Goal: Task Accomplishment & Management: Use online tool/utility

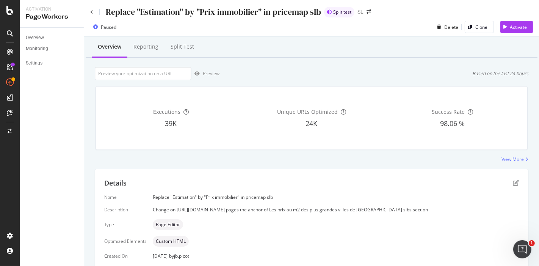
drag, startPoint x: 422, startPoint y: 209, endPoint x: 321, endPoint y: 208, distance: 100.8
click at [321, 208] on div "Change on https://www.seloger.com/prix-de-l-immo/vente/ pages the anchor of Les…" at bounding box center [336, 209] width 366 height 6
copy div "Les prix au m2 des plus grandes villes de France"
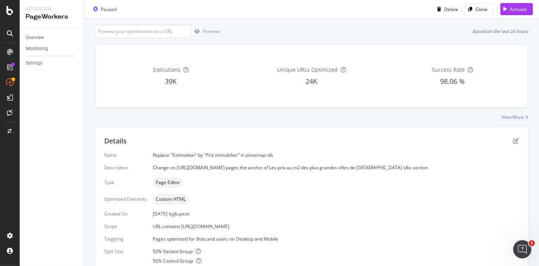
scroll to position [76, 0]
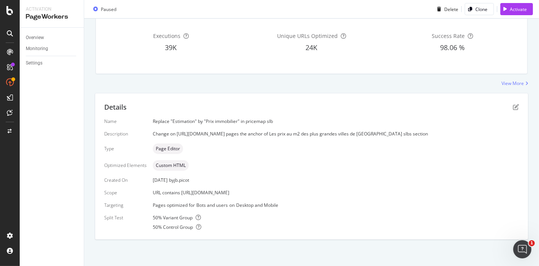
click at [278, 154] on div "Name Replace "Estimation" by "Prix immobilier" in pricemap slb Description Chan…" at bounding box center [311, 174] width 415 height 112
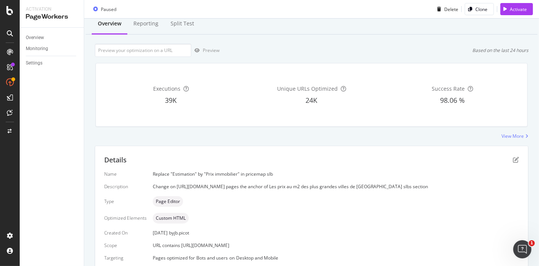
scroll to position [0, 0]
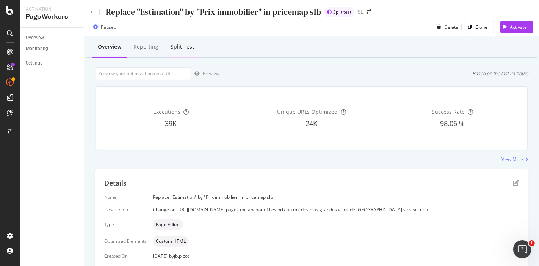
click at [175, 46] on div "Split Test" at bounding box center [183, 47] width 24 height 8
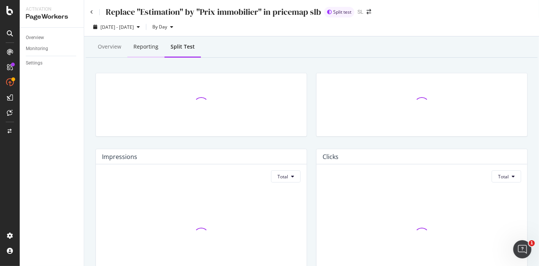
click at [150, 49] on div "Reporting" at bounding box center [145, 47] width 25 height 8
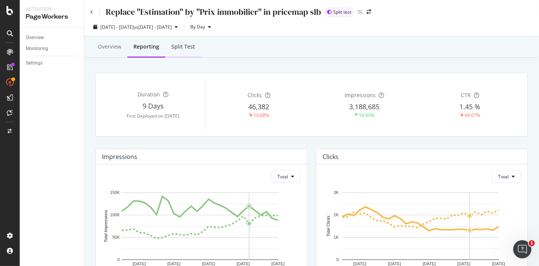
click at [186, 42] on div "Split Test" at bounding box center [183, 47] width 36 height 21
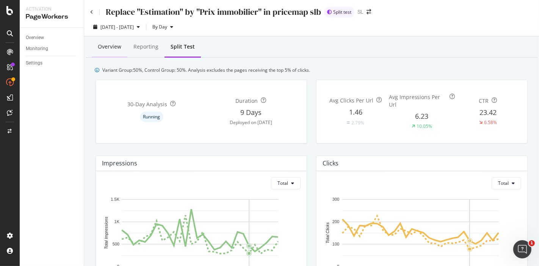
click at [100, 42] on div "Overview" at bounding box center [110, 47] width 36 height 21
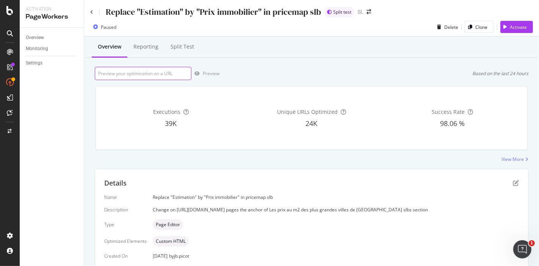
click at [190, 74] on input "url" at bounding box center [143, 73] width 97 height 13
click at [513, 182] on icon "pen-to-square" at bounding box center [516, 183] width 6 height 6
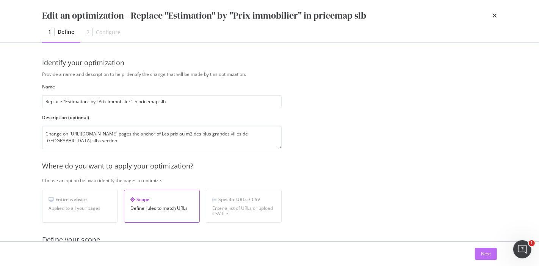
click at [485, 259] on div "Next" at bounding box center [486, 253] width 10 height 11
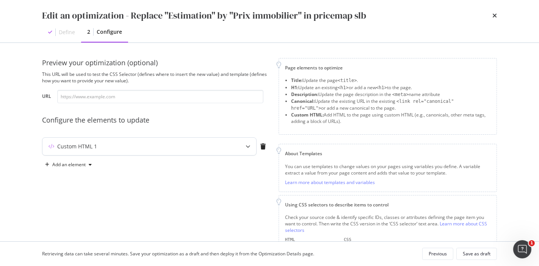
click at [138, 155] on div "Custom HTML 1" at bounding box center [149, 146] width 215 height 18
click at [142, 148] on div "Custom HTML 1" at bounding box center [134, 147] width 184 height 8
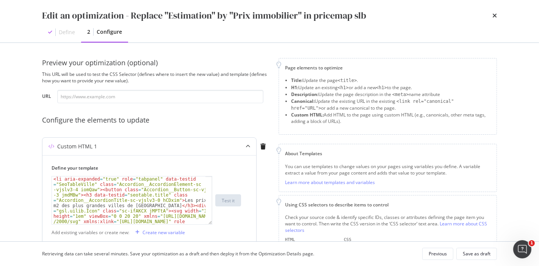
click at [142, 146] on div "Custom HTML 1" at bounding box center [134, 147] width 184 height 8
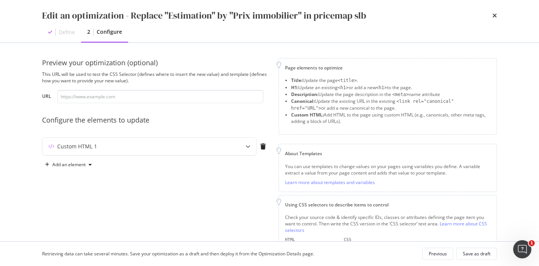
scroll to position [45, 0]
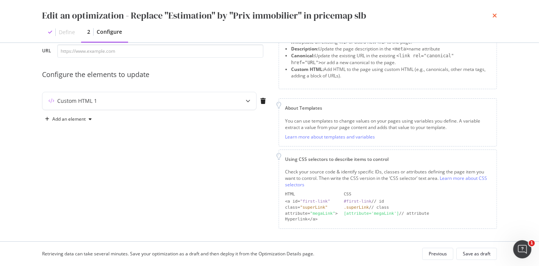
click at [494, 17] on icon "times" at bounding box center [494, 16] width 5 height 6
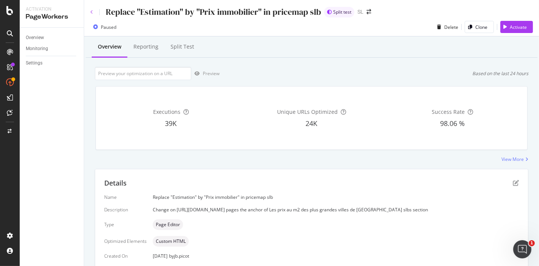
click at [90, 13] on icon at bounding box center [91, 12] width 3 height 5
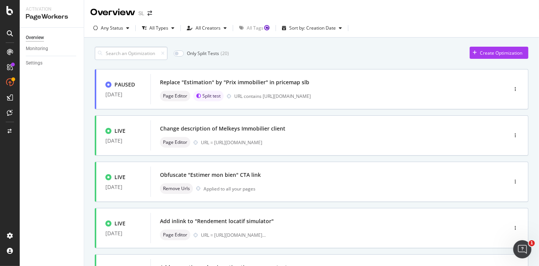
click at [139, 53] on input at bounding box center [131, 53] width 73 height 13
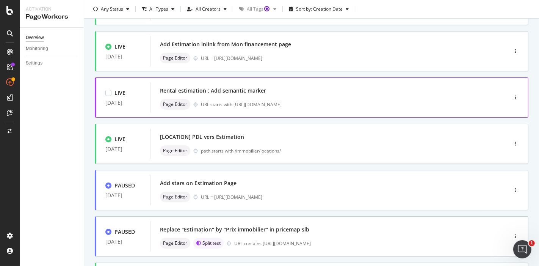
scroll to position [126, 0]
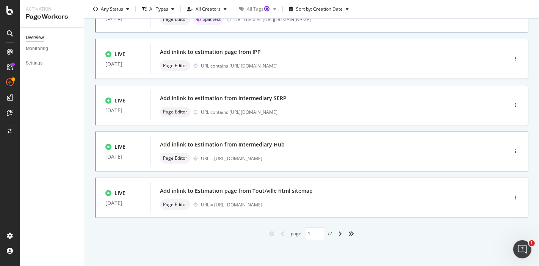
click at [345, 233] on div "angles-right" at bounding box center [351, 233] width 12 height 12
type input "2"
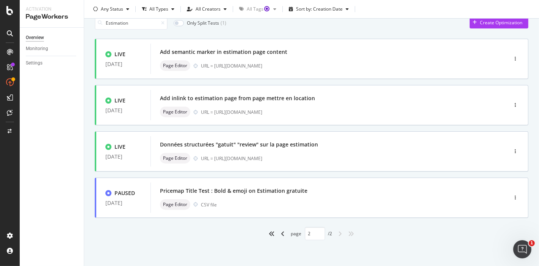
scroll to position [0, 0]
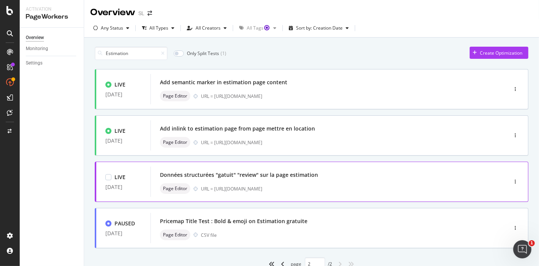
click at [309, 177] on div "Données structurées "gatuit" "review" sur la page estimation" at bounding box center [239, 175] width 158 height 8
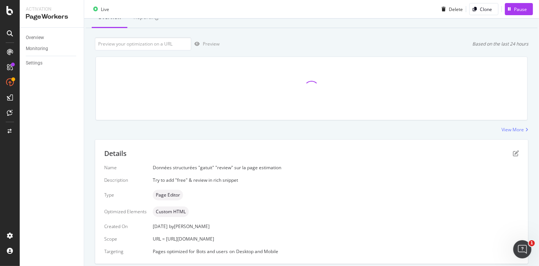
scroll to position [53, 0]
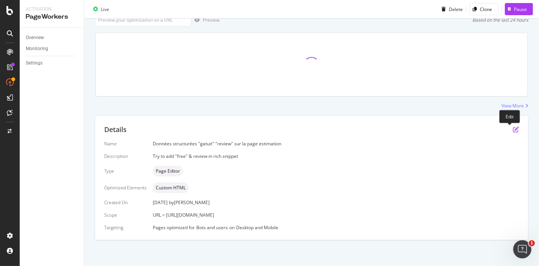
click at [513, 129] on icon "pen-to-square" at bounding box center [516, 129] width 6 height 6
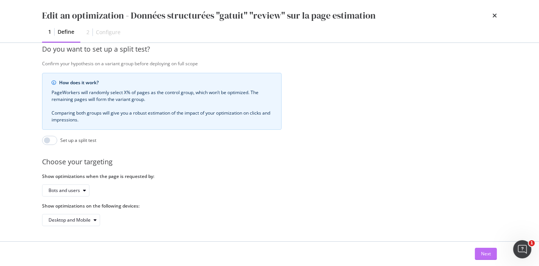
click at [480, 249] on button "Next" at bounding box center [486, 254] width 22 height 12
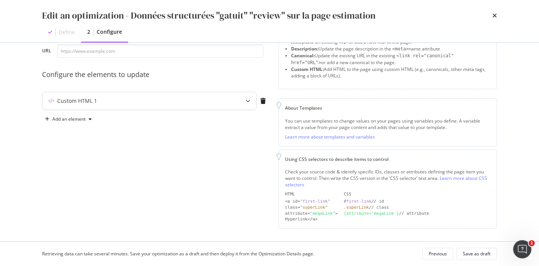
click at [129, 100] on div "Custom HTML 1" at bounding box center [134, 101] width 184 height 8
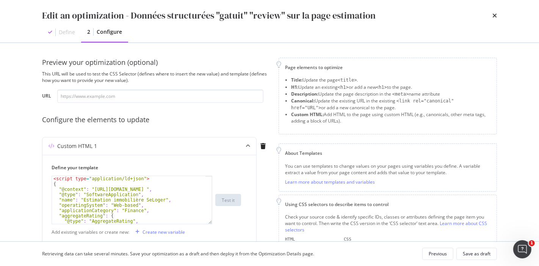
scroll to position [0, 0]
click at [495, 16] on icon "times" at bounding box center [494, 16] width 5 height 6
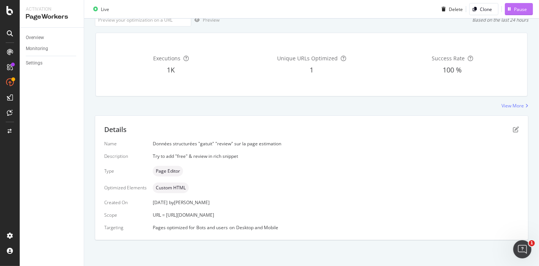
click at [507, 11] on div "Pause" at bounding box center [516, 8] width 22 height 11
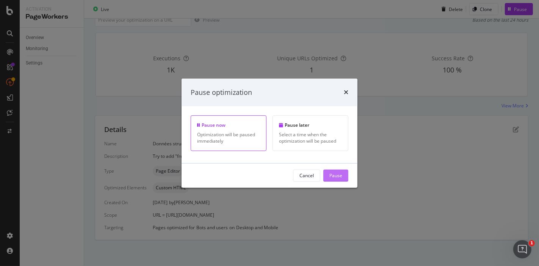
click at [338, 177] on div "Pause" at bounding box center [335, 175] width 13 height 6
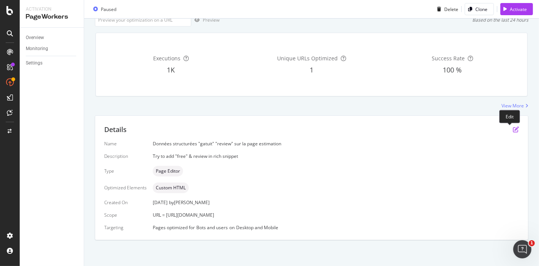
click at [513, 128] on icon "pen-to-square" at bounding box center [516, 129] width 6 height 6
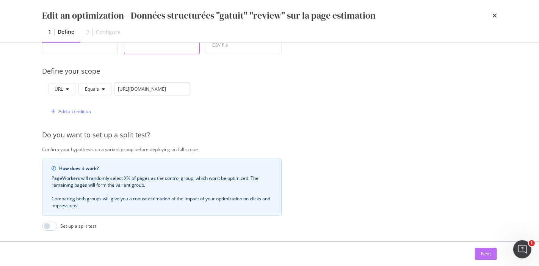
click at [481, 256] on div "Next" at bounding box center [486, 253] width 10 height 6
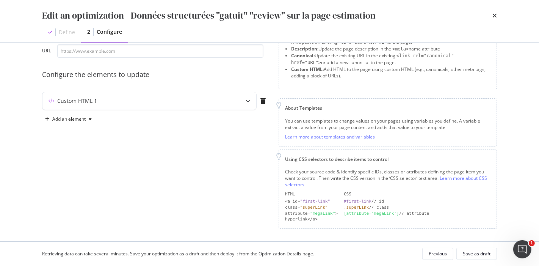
click at [112, 111] on div "Custom HTML 1" at bounding box center [155, 102] width 227 height 21
click at [116, 103] on div "Custom HTML 1" at bounding box center [134, 101] width 184 height 8
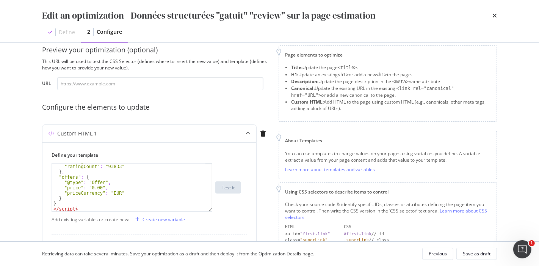
scroll to position [0, 0]
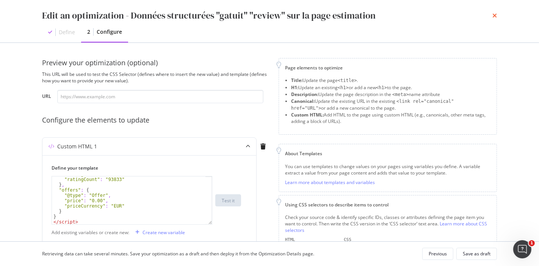
click at [494, 16] on icon "times" at bounding box center [494, 16] width 5 height 6
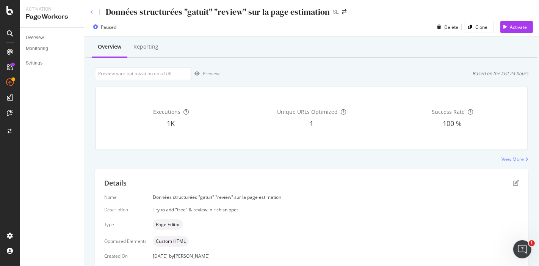
click at [93, 13] on icon at bounding box center [91, 12] width 3 height 5
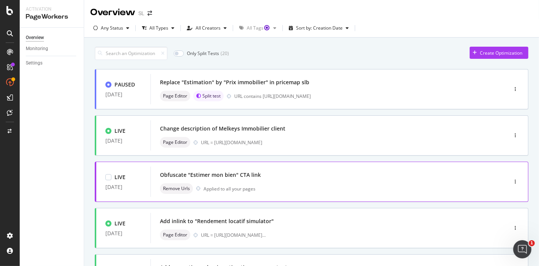
click at [256, 174] on div "Obfuscate "Estimer mon bien" CTA link" at bounding box center [210, 175] width 101 height 8
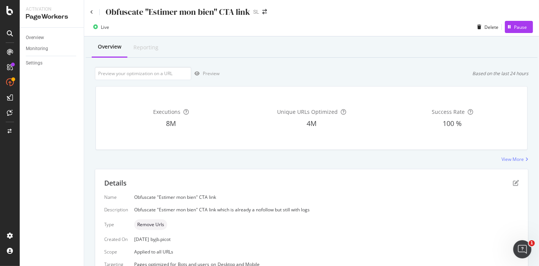
scroll to position [119, 0]
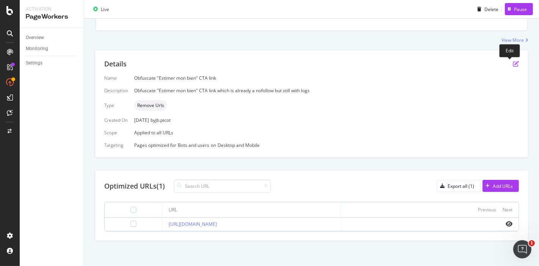
click at [513, 64] on icon "pen-to-square" at bounding box center [516, 64] width 6 height 6
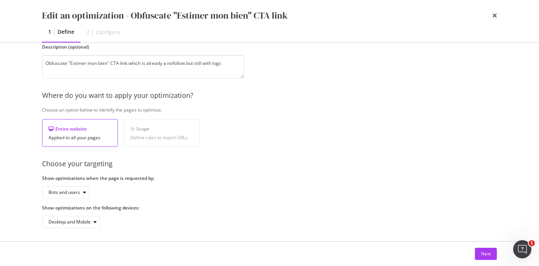
scroll to position [72, 0]
click at [478, 254] on button "Next" at bounding box center [486, 254] width 22 height 12
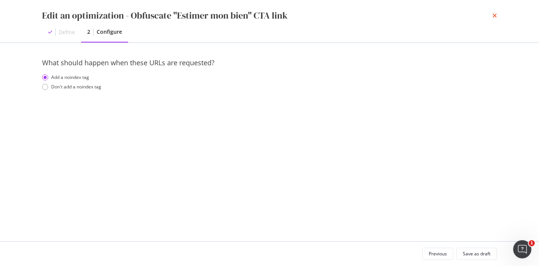
click at [493, 17] on icon "times" at bounding box center [494, 16] width 5 height 6
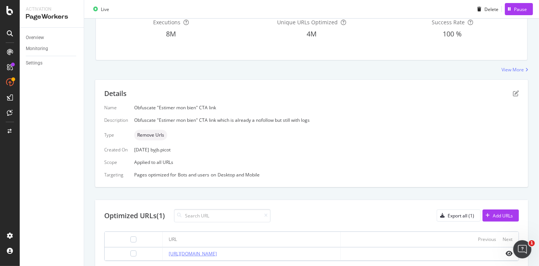
scroll to position [119, 0]
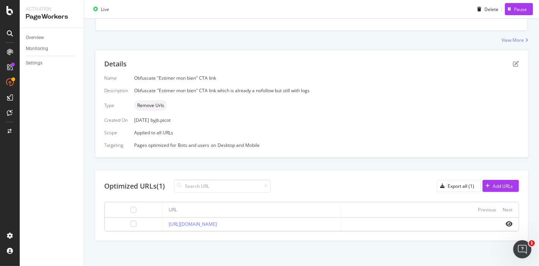
drag, startPoint x: 332, startPoint y: 224, endPoint x: 155, endPoint y: 225, distance: 176.7
click at [163, 225] on td "https://www.seloger.com/estimation-immobiliere/simulateur-prix/address" at bounding box center [252, 224] width 178 height 13
copy link "https://www.seloger.com/estimation-immobiliere/simulateur-prix/address"
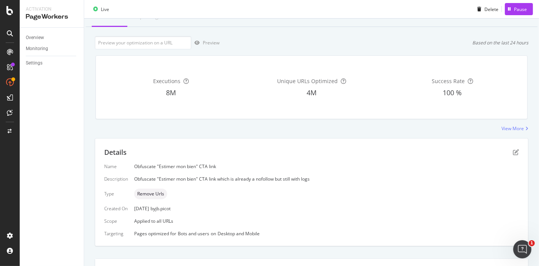
scroll to position [0, 0]
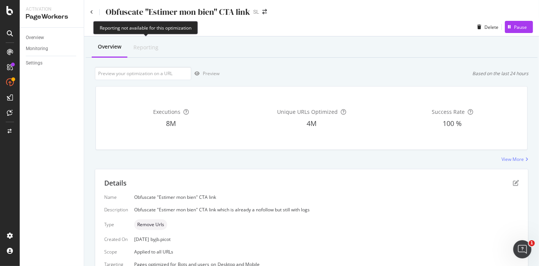
click at [150, 47] on div "Reporting" at bounding box center [145, 48] width 25 height 8
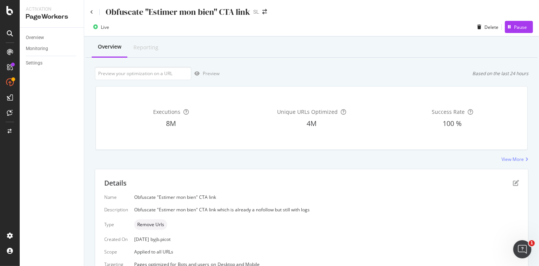
click at [94, 10] on div "Obfuscate "Estimer mon bien" CTA link" at bounding box center [170, 12] width 160 height 12
click at [90, 13] on icon at bounding box center [91, 12] width 3 height 5
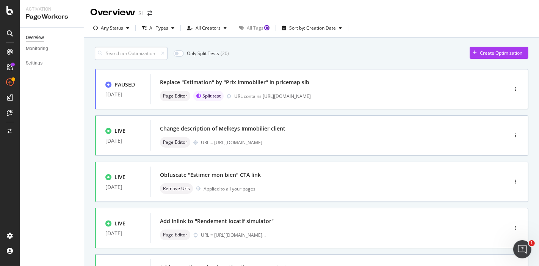
click at [139, 50] on input at bounding box center [131, 53] width 73 height 13
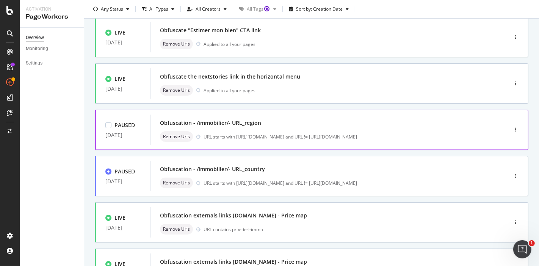
scroll to position [126, 0]
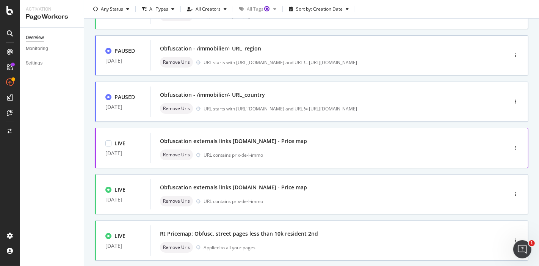
click at [255, 143] on div "Obfuscation externals links openstreetmap.org - Price map" at bounding box center [233, 141] width 147 height 8
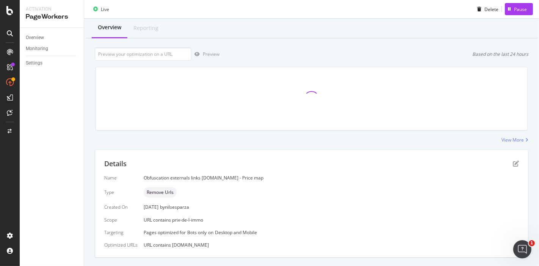
scroll to position [37, 0]
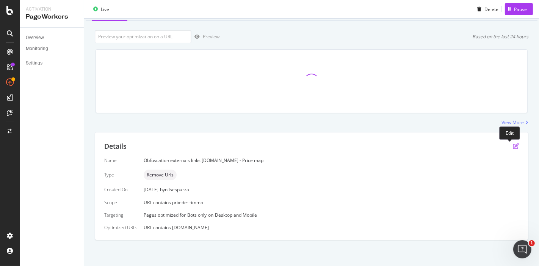
click at [513, 145] on icon "pen-to-square" at bounding box center [516, 146] width 6 height 6
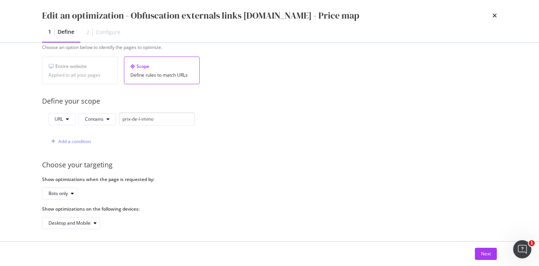
scroll to position [135, 0]
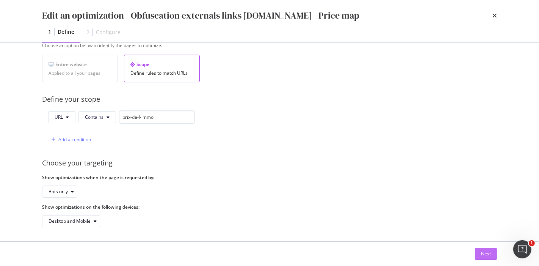
click at [487, 252] on div "Next" at bounding box center [486, 253] width 10 height 6
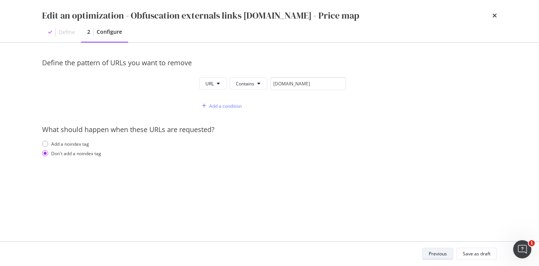
scroll to position [0, 0]
click at [293, 84] on input "openstreetmap.org" at bounding box center [308, 83] width 76 height 13
click at [493, 14] on icon "times" at bounding box center [494, 16] width 5 height 6
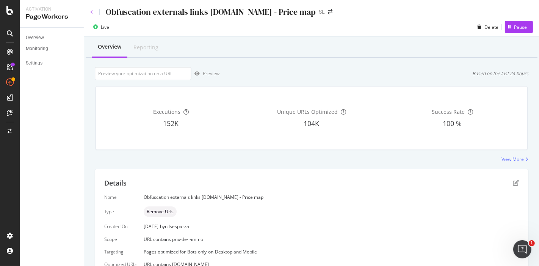
click at [92, 10] on icon at bounding box center [91, 12] width 3 height 5
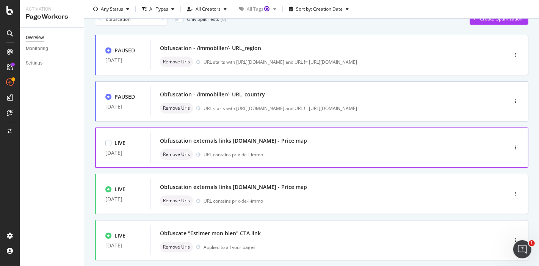
scroll to position [42, 0]
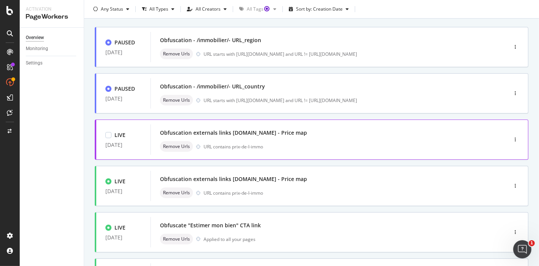
drag, startPoint x: 337, startPoint y: 131, endPoint x: 155, endPoint y: 132, distance: 182.0
click at [155, 132] on div "Obfuscation externals links openstreetmap.org - Price map Remove Urls URL conta…" at bounding box center [317, 139] width 334 height 30
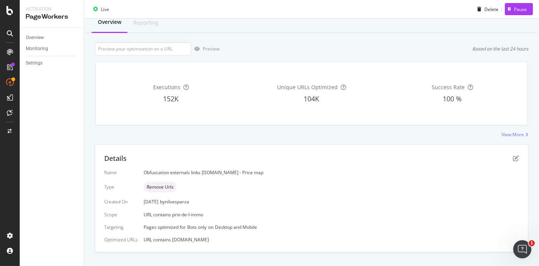
scroll to position [37, 0]
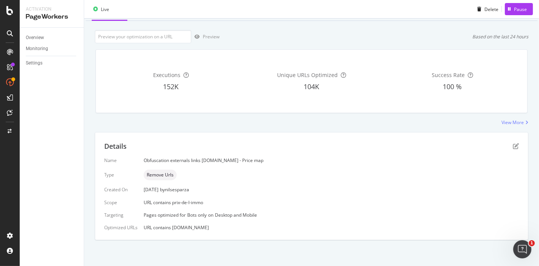
drag, startPoint x: 223, startPoint y: 227, endPoint x: 144, endPoint y: 227, distance: 79.2
click at [144, 227] on div "URL contains openstreetmap.org" at bounding box center [331, 227] width 375 height 6
copy span "URL contains openstreetmap.org"
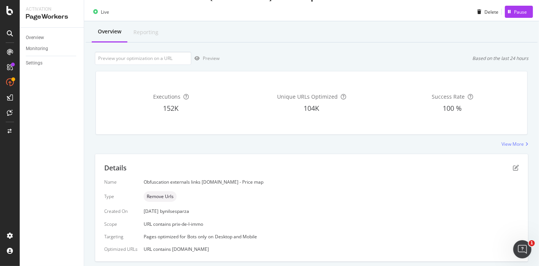
scroll to position [0, 0]
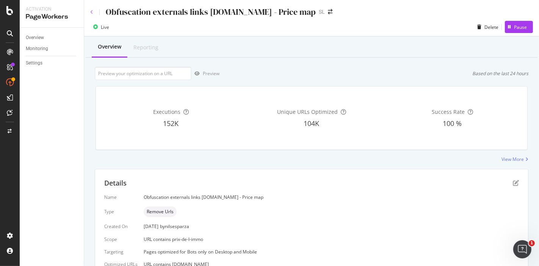
click at [91, 10] on icon at bounding box center [91, 12] width 3 height 5
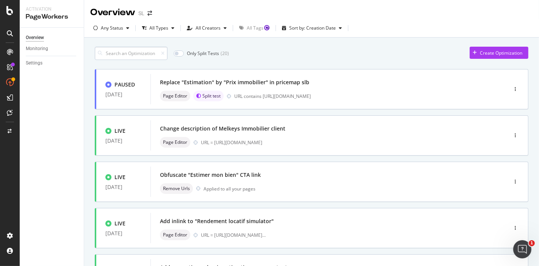
click at [138, 53] on input at bounding box center [131, 53] width 73 height 13
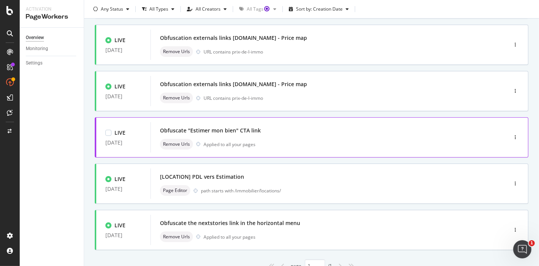
scroll to position [126, 0]
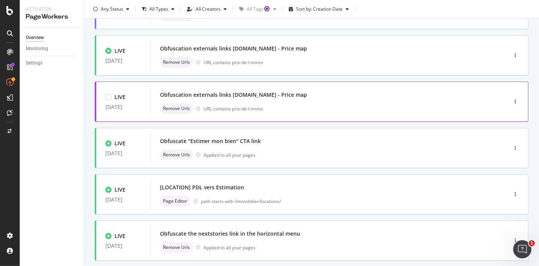
click at [250, 101] on div "Obfuscation externals links mapbox.com - Price map Remove Urls URL contains pri…" at bounding box center [317, 101] width 315 height 24
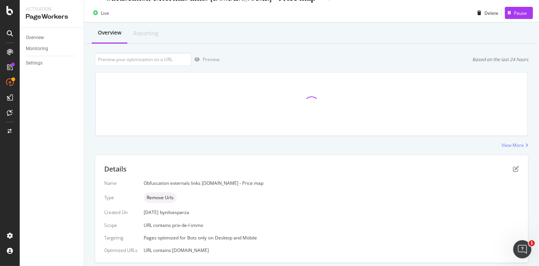
scroll to position [37, 0]
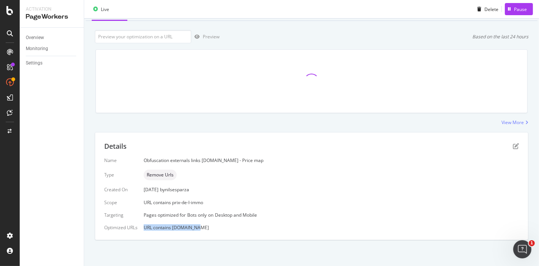
drag, startPoint x: 205, startPoint y: 224, endPoint x: 143, endPoint y: 226, distance: 61.4
click at [144, 226] on div "URL contains mapbox.com" at bounding box center [331, 227] width 375 height 6
copy span "URL contains mapbox.com"
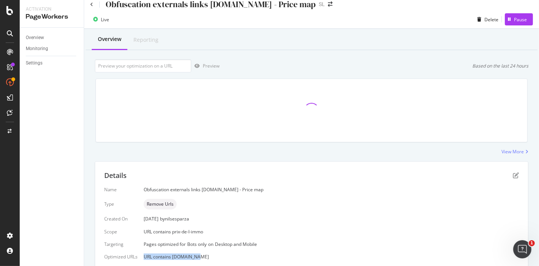
scroll to position [0, 0]
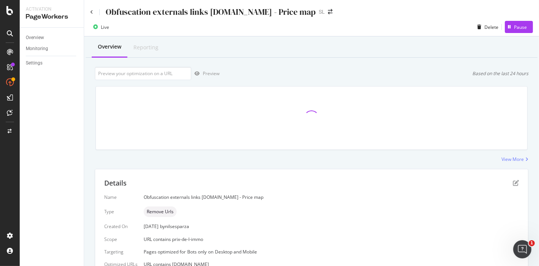
click at [92, 15] on div "Obfuscation externals links mapbox.com - Price map" at bounding box center [203, 12] width 226 height 12
click at [91, 11] on icon at bounding box center [91, 12] width 3 height 5
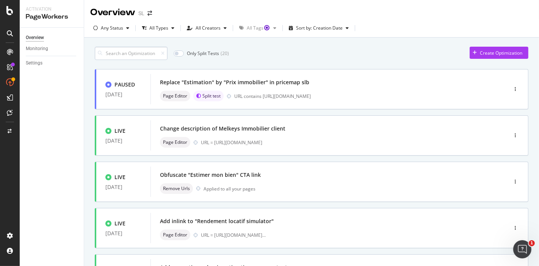
click at [143, 51] on input at bounding box center [131, 53] width 73 height 13
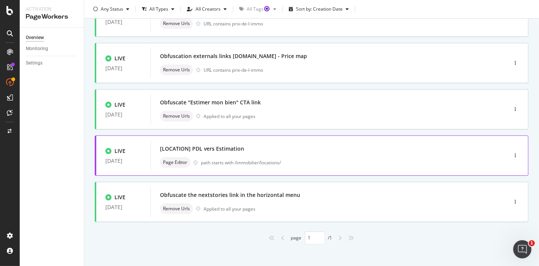
scroll to position [169, 0]
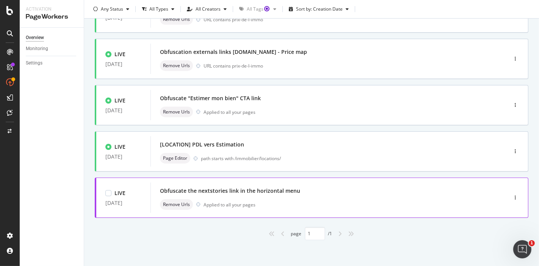
click at [243, 201] on div "Applied to all your pages" at bounding box center [230, 204] width 52 height 6
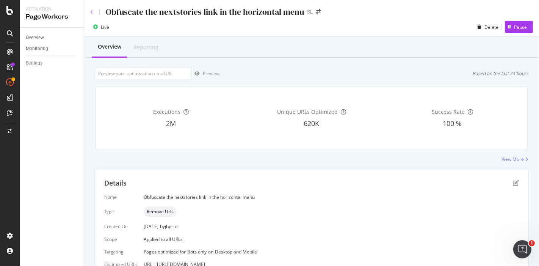
click at [92, 11] on icon at bounding box center [91, 12] width 3 height 5
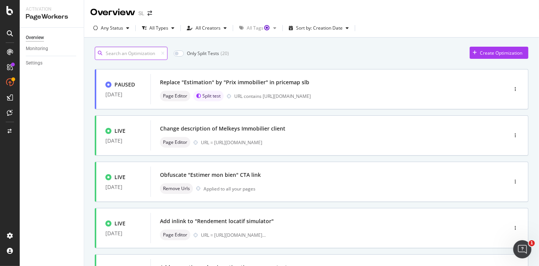
click at [148, 53] on input at bounding box center [131, 53] width 73 height 13
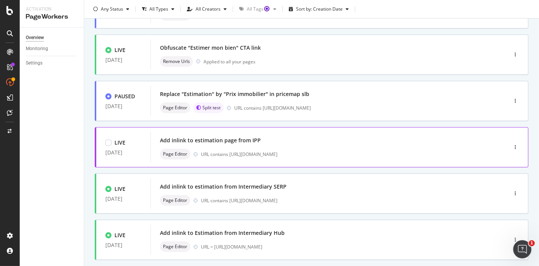
scroll to position [308, 0]
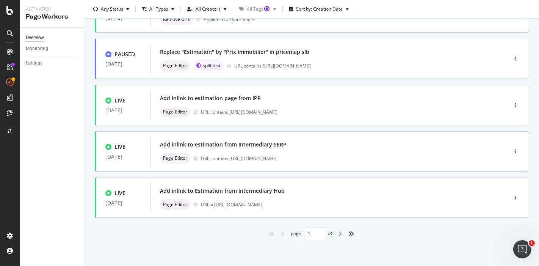
click at [339, 234] on icon "angle-right" at bounding box center [341, 233] width 4 height 6
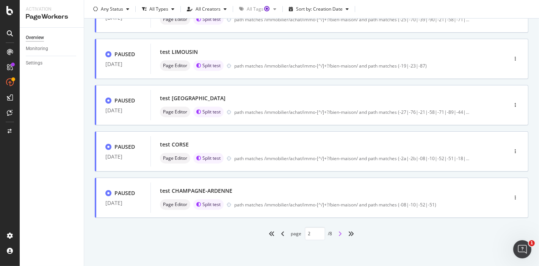
click at [339, 232] on icon "angle-right" at bounding box center [341, 233] width 4 height 6
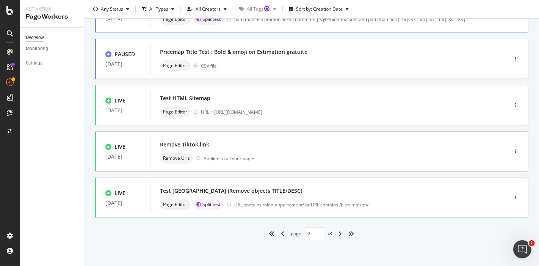
type input "3"
click at [298, 151] on div "Remove Tiktok link Remove Urls Applied to all your pages" at bounding box center [317, 151] width 315 height 24
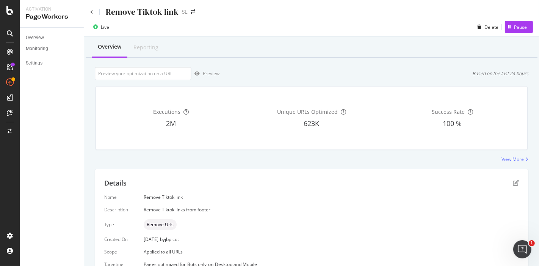
click at [92, 16] on div "Remove Tiktok link" at bounding box center [134, 12] width 88 height 12
click at [91, 14] on icon at bounding box center [91, 12] width 3 height 5
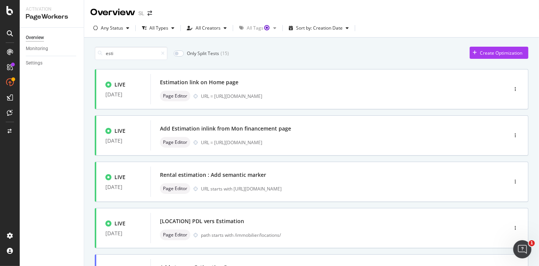
scroll to position [308, 0]
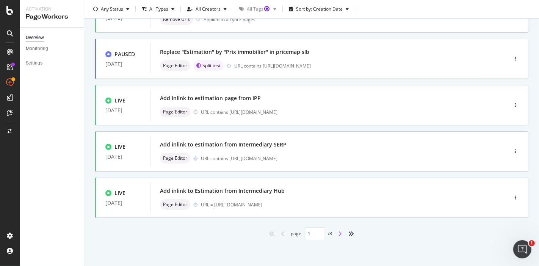
click at [339, 231] on icon "angle-right" at bounding box center [341, 233] width 4 height 6
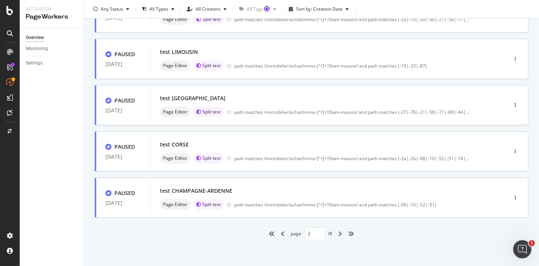
click at [340, 234] on div "angle-right" at bounding box center [340, 233] width 10 height 12
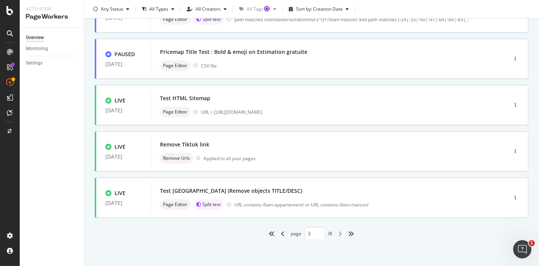
click at [339, 232] on icon "angle-right" at bounding box center [341, 233] width 4 height 6
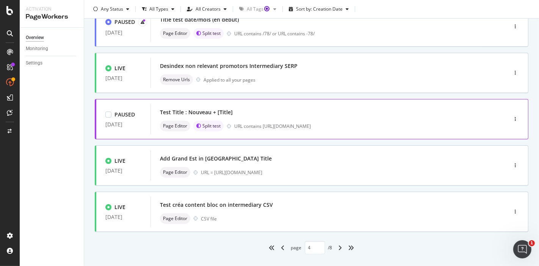
scroll to position [295, 0]
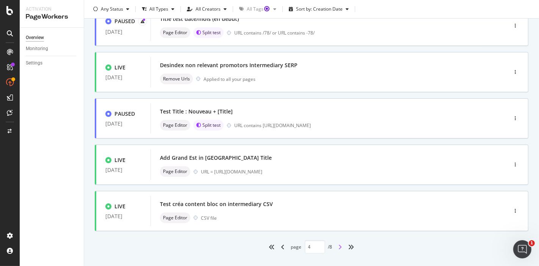
click at [339, 246] on icon "angle-right" at bounding box center [341, 247] width 4 height 6
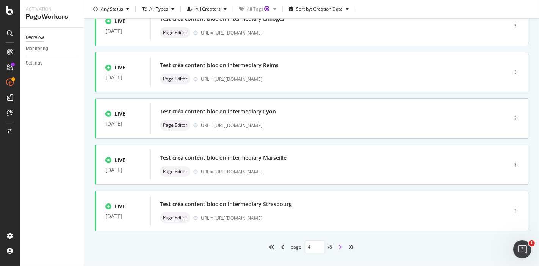
type input "5"
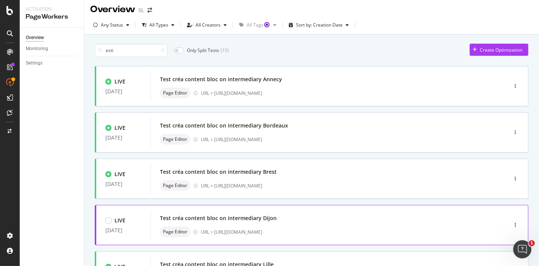
scroll to position [0, 0]
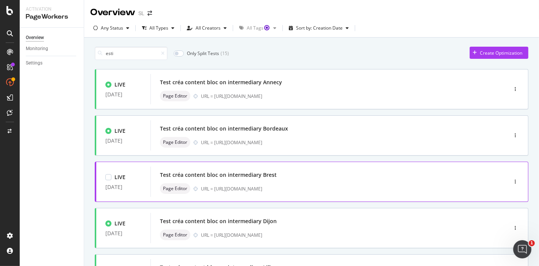
click at [300, 190] on div "URL = [URL][DOMAIN_NAME]" at bounding box center [338, 188] width 274 height 6
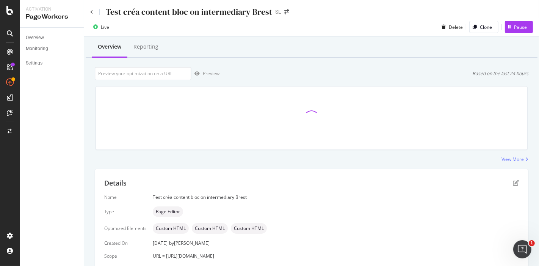
scroll to position [41, 0]
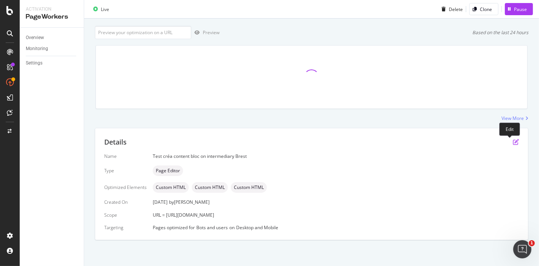
click at [513, 141] on icon "pen-to-square" at bounding box center [516, 142] width 6 height 6
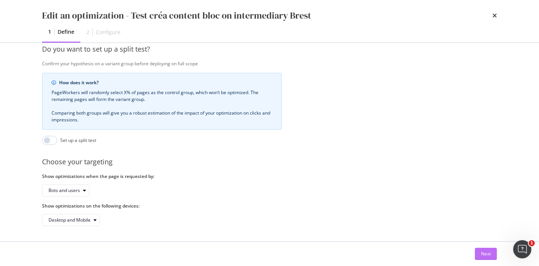
click at [490, 253] on div "Next" at bounding box center [486, 253] width 10 height 6
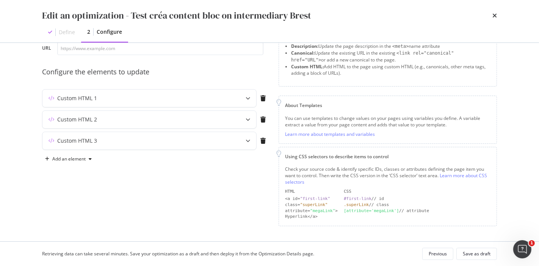
scroll to position [45, 0]
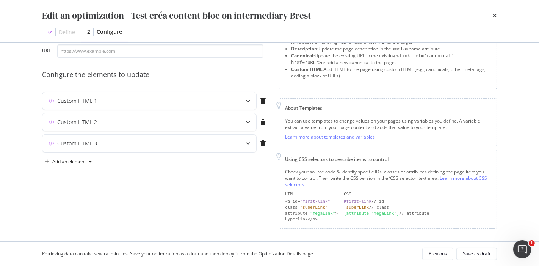
click at [94, 110] on div "Custom HTML 1" at bounding box center [155, 102] width 227 height 21
click at [98, 107] on div "Custom HTML 1" at bounding box center [149, 100] width 214 height 17
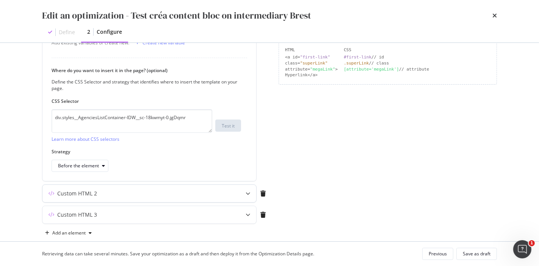
scroll to position [201, 0]
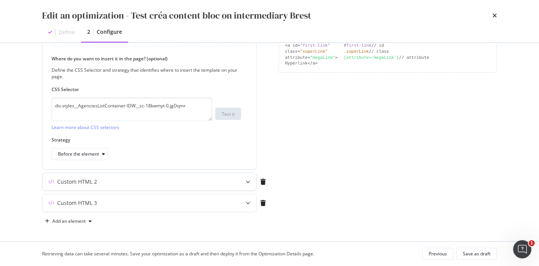
click at [91, 188] on div "Custom HTML 2" at bounding box center [149, 181] width 214 height 17
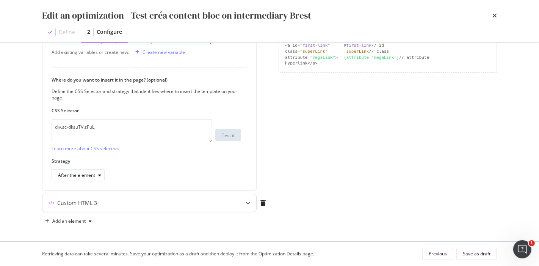
click at [97, 201] on div "Custom HTML 3" at bounding box center [134, 203] width 184 height 8
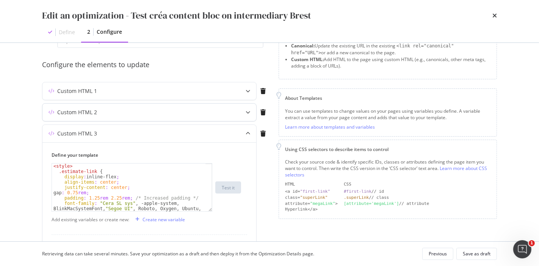
scroll to position [33, 0]
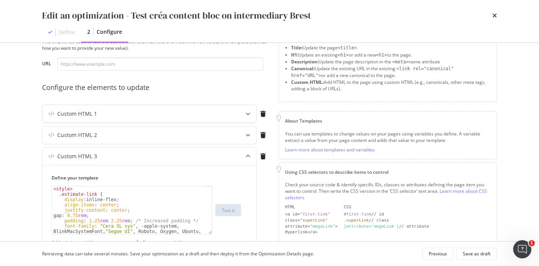
click at [122, 119] on div "Custom HTML 1" at bounding box center [149, 113] width 214 height 17
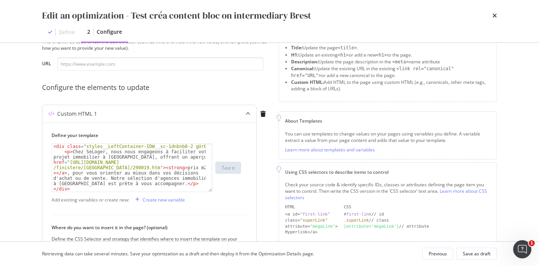
click at [105, 155] on div "< div class = "styles__LeftContainer-IDW__sc-1dnbnb8-2 gUrBzp" > < p > Chez SeL…" at bounding box center [129, 173] width 154 height 59
type textarea "</div>"
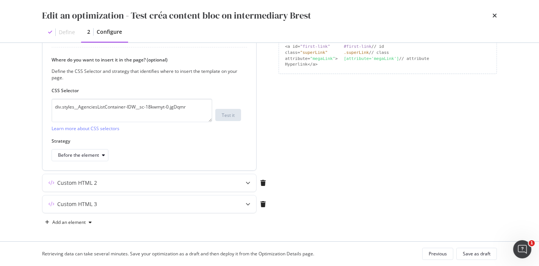
scroll to position [201, 0]
click at [123, 181] on div "Custom HTML 2" at bounding box center [134, 182] width 184 height 8
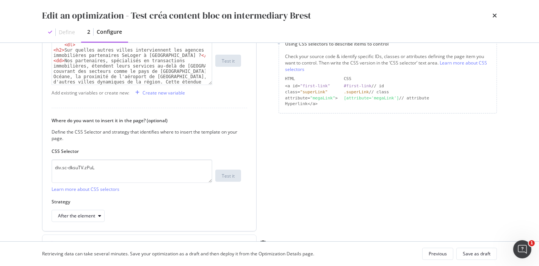
scroll to position [117, 0]
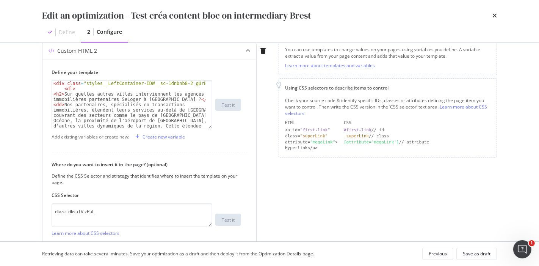
click at [132, 111] on div "< div class = "styles__LeftContainer-IDW__sc-1dnbnb8-2 gUrBzp" > < dl > < h2 > …" at bounding box center [129, 129] width 154 height 96
type textarea "</div>"
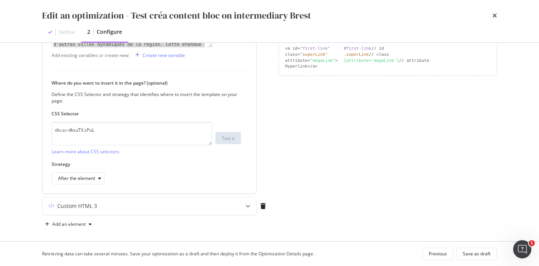
scroll to position [201, 0]
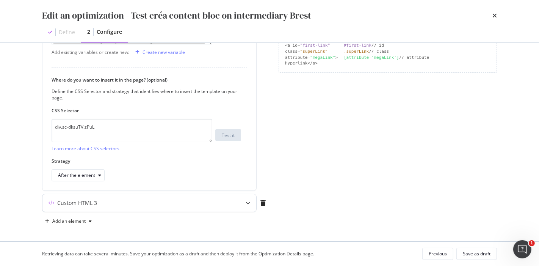
click at [79, 200] on div "Custom HTML 3" at bounding box center [77, 203] width 40 height 8
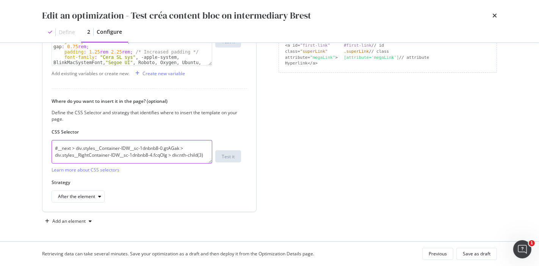
click at [120, 158] on textarea "#__next > div.styles__Container-IDW__sc-1dnbnb8-0.gtAGak > div.styles__RightCon…" at bounding box center [132, 152] width 161 height 24
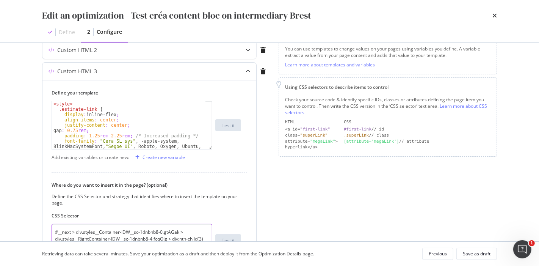
scroll to position [117, 0]
click at [122, 123] on div "< style > .estimate-link { display : inline-flex ; align-items : center ; justi…" at bounding box center [129, 131] width 154 height 59
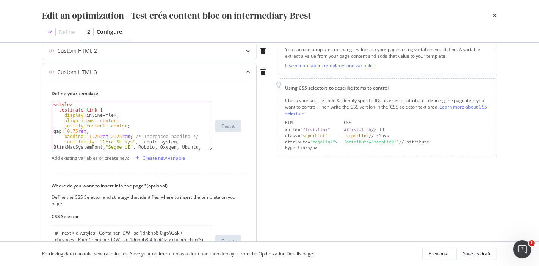
type textarea "</svg> </a>"
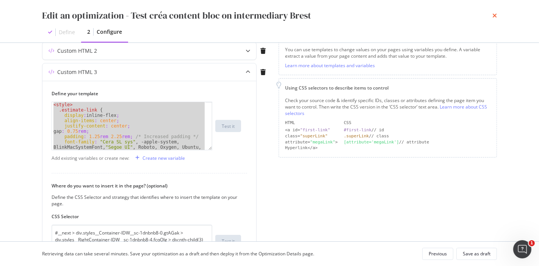
click at [496, 14] on icon "times" at bounding box center [494, 16] width 5 height 6
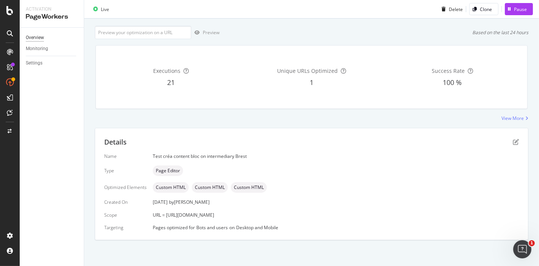
click at [38, 37] on div "Overview" at bounding box center [35, 38] width 18 height 8
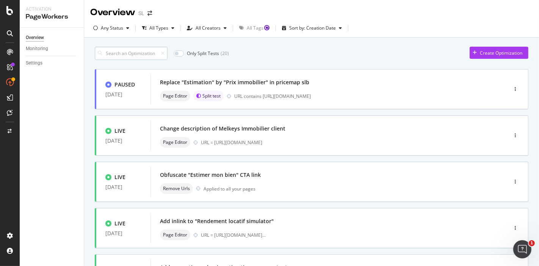
click at [141, 51] on input at bounding box center [131, 53] width 73 height 13
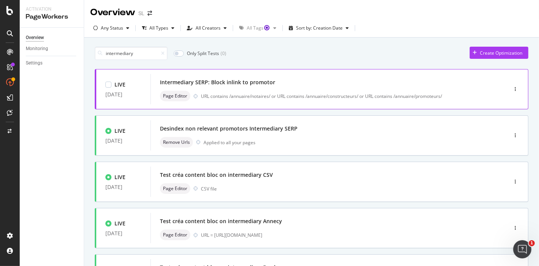
click at [324, 97] on div "URL contains /annuaire/notaires/ or URL contains /annuaire/constructeurs/ or UR…" at bounding box center [338, 96] width 274 height 6
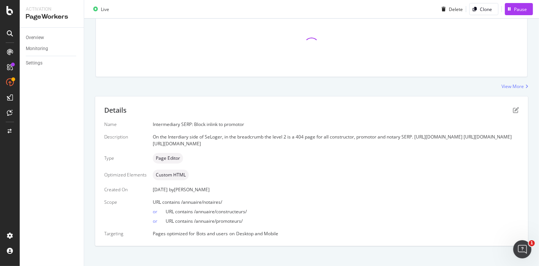
scroll to position [79, 0]
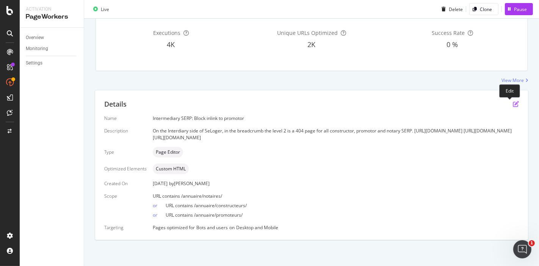
click at [513, 103] on icon "pen-to-square" at bounding box center [516, 104] width 6 height 6
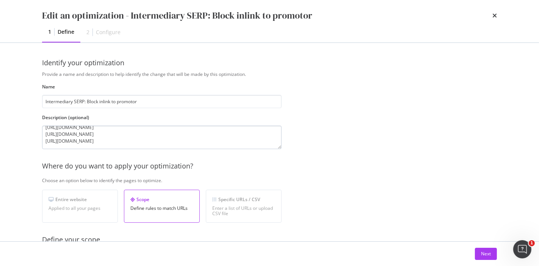
scroll to position [0, 0]
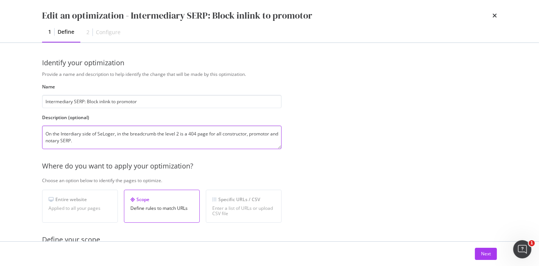
click at [139, 140] on textarea "On the Interdiary side of SeLoger, in the breadcrumb the level 2 is a 404 page …" at bounding box center [162, 137] width 240 height 24
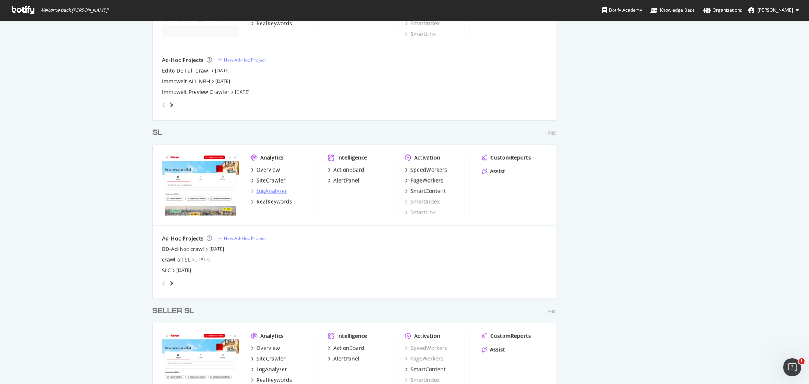
scroll to position [1017, 0]
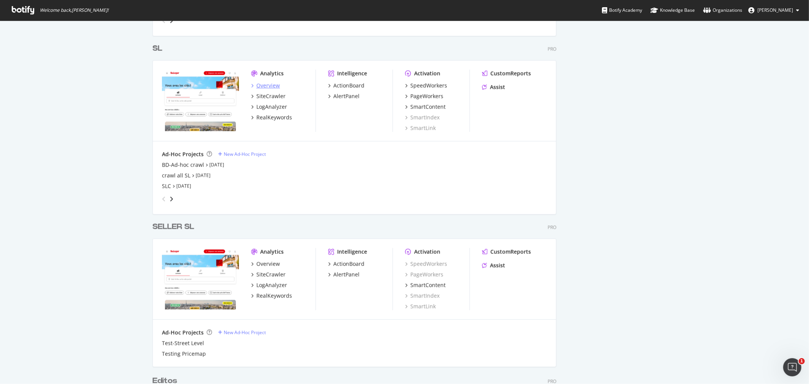
click at [264, 86] on div "Overview" at bounding box center [268, 86] width 24 height 8
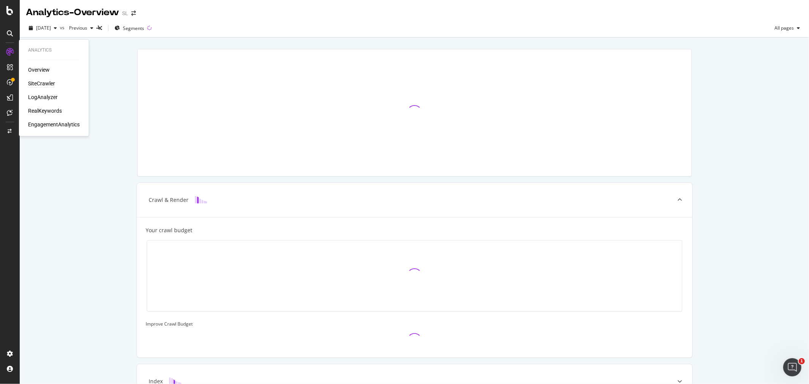
click at [44, 82] on div "SiteCrawler" at bounding box center [41, 84] width 27 height 8
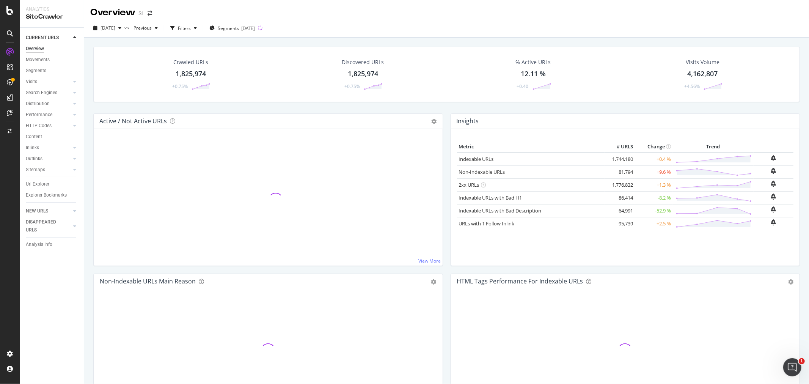
click at [180, 74] on div "1,825,974" at bounding box center [191, 74] width 30 height 10
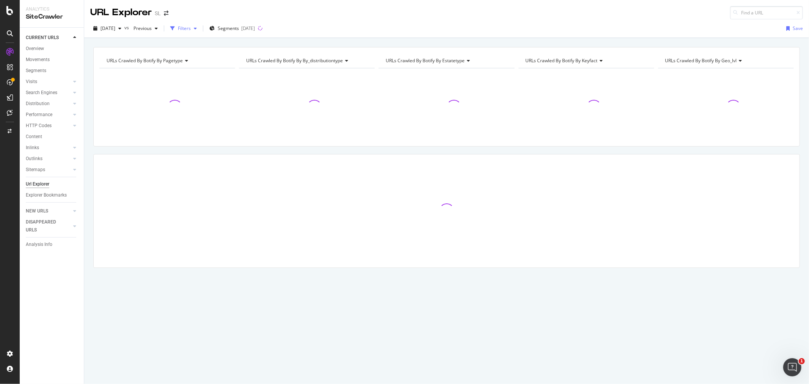
click at [191, 28] on div "Filters" at bounding box center [184, 28] width 13 height 6
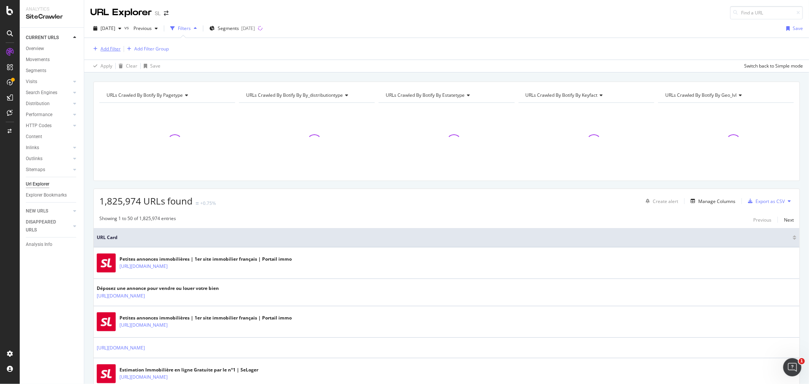
click at [110, 49] on div "Add Filter" at bounding box center [110, 48] width 20 height 6
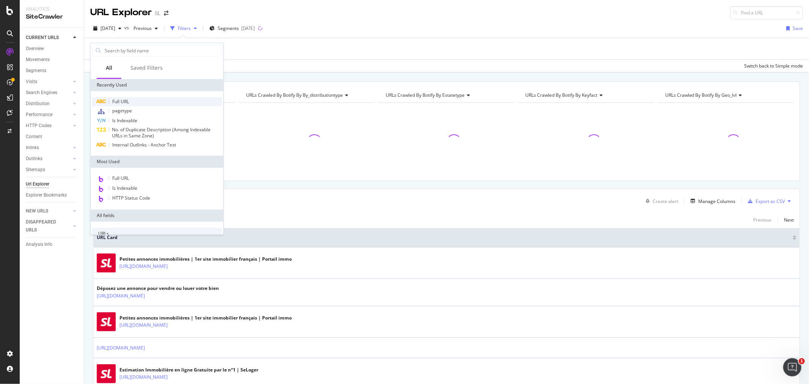
click at [130, 100] on div "Full URL" at bounding box center [157, 101] width 130 height 9
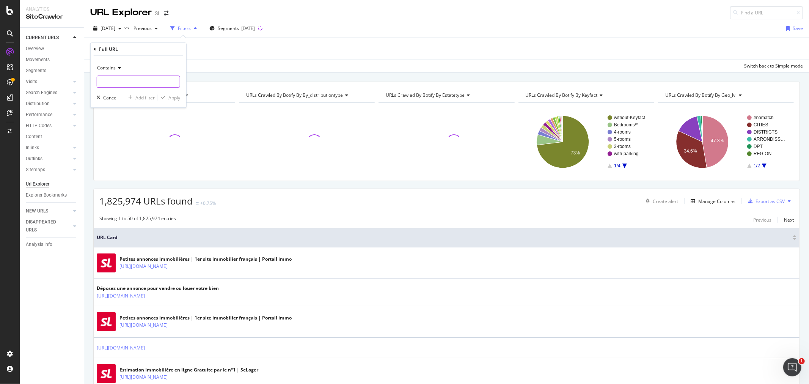
click at [141, 85] on input "text" at bounding box center [138, 81] width 83 height 12
paste input "https://www.seloger.com/estimation-immobiliere.html"
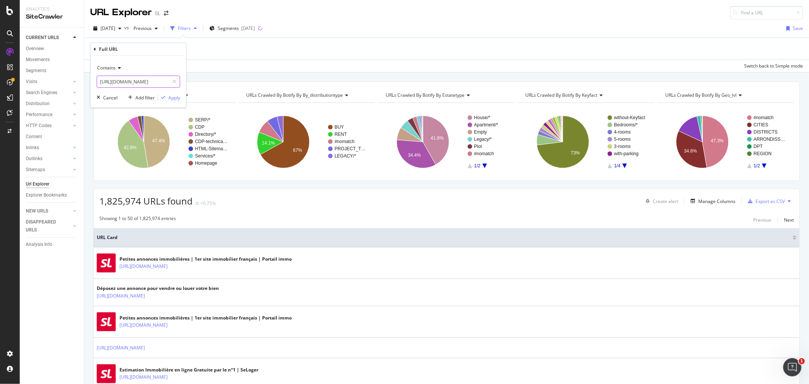
scroll to position [0, 49]
type input "https://www.seloger.com/estimation-immobiliere.html"
click at [169, 94] on div "Apply" at bounding box center [174, 97] width 12 height 6
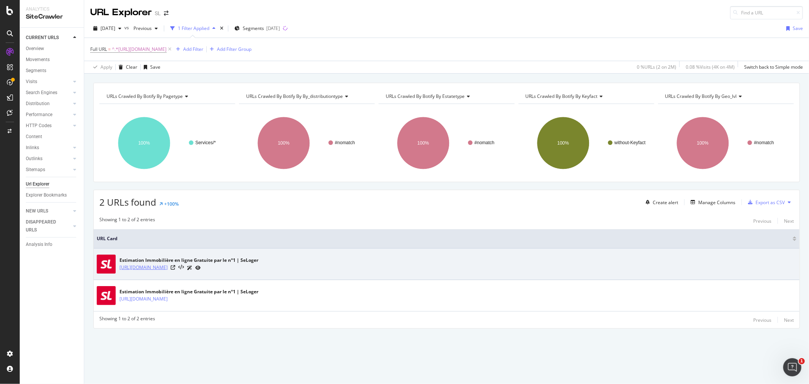
click at [168, 268] on link "https://www.seloger.com/estimation-immobiliere.html" at bounding box center [143, 267] width 48 height 8
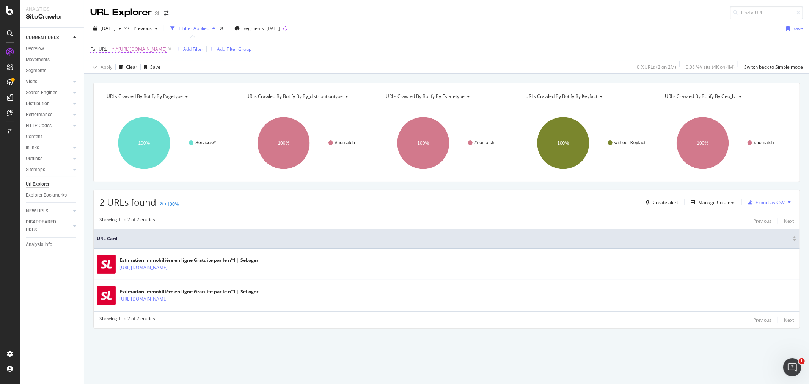
click at [166, 52] on span "^.*https://www.seloger.com/estimation-immobiliere.html.*$" at bounding box center [139, 49] width 55 height 11
click at [146, 83] on input "https://www.seloger.com/estimation-immobiliere.html" at bounding box center [133, 81] width 72 height 12
click at [166, 50] on span "^.*https://www.seloger.com/estimation-immobiliere.html.*$" at bounding box center [139, 49] width 55 height 11
click at [149, 80] on input "https://www.seloger.com/estimation-immobiliere.html" at bounding box center [133, 81] width 72 height 12
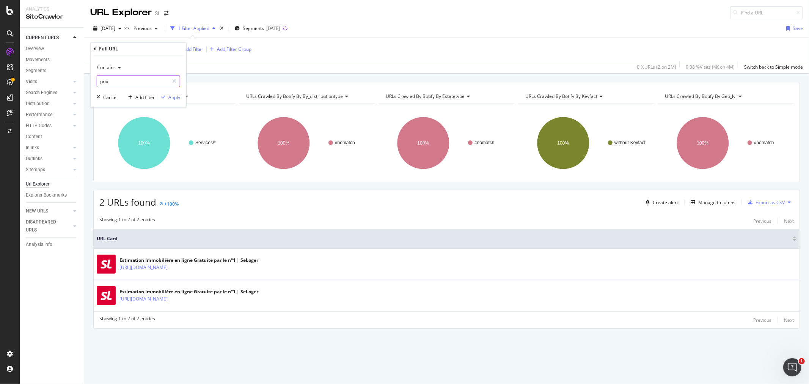
type input "prix"
click at [94, 50] on icon at bounding box center [95, 49] width 2 height 5
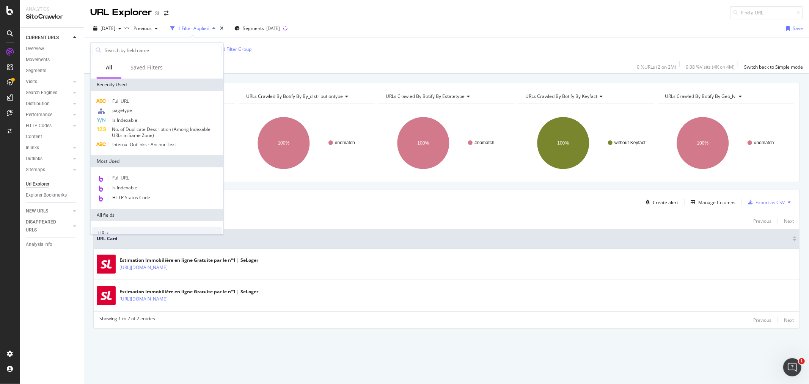
click at [354, 49] on div "Full URL = ^.*https://www.seloger.com/estimation-immobiliere.html.*$ Add Filter…" at bounding box center [446, 49] width 712 height 23
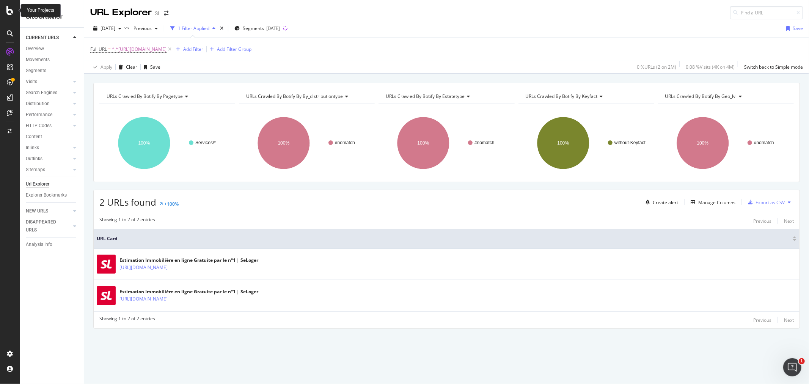
click at [8, 13] on icon at bounding box center [9, 10] width 7 height 9
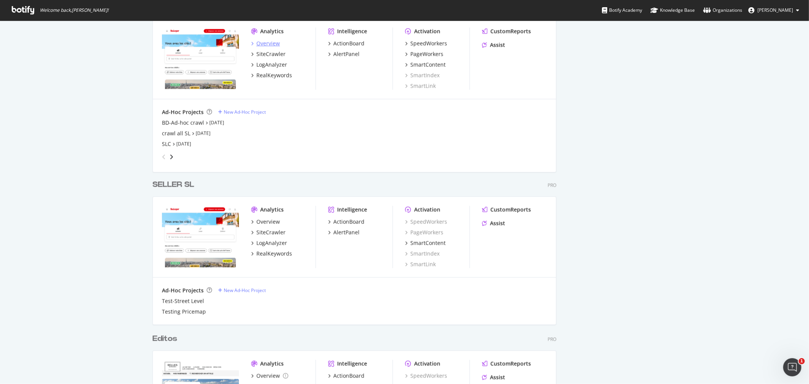
scroll to position [975, 0]
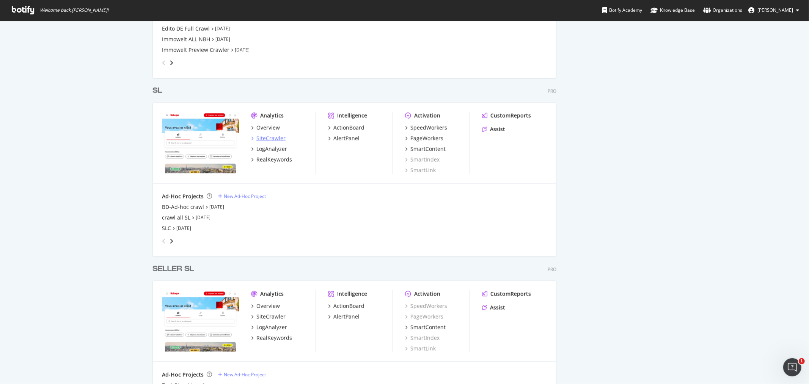
click at [262, 138] on div "SiteCrawler" at bounding box center [270, 139] width 29 height 8
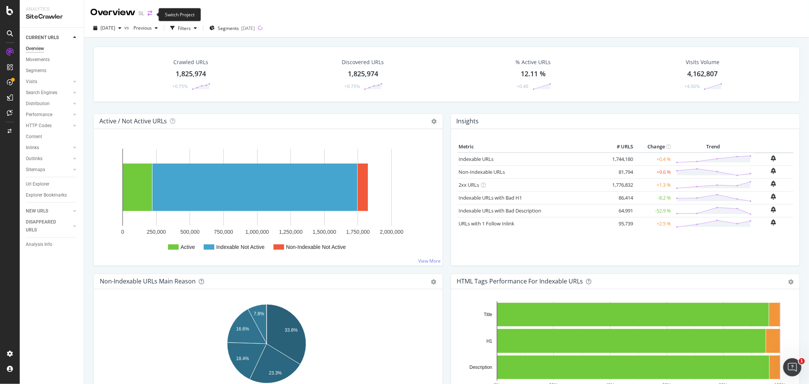
click at [149, 14] on icon "arrow-right-arrow-left" at bounding box center [149, 13] width 5 height 5
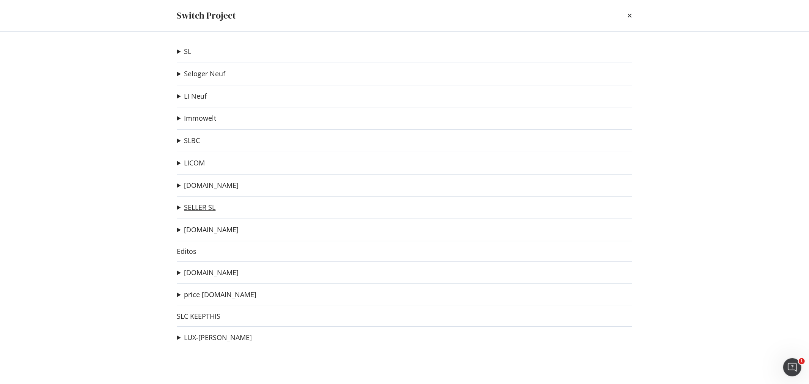
click at [195, 208] on link "SELLER SL" at bounding box center [199, 207] width 31 height 8
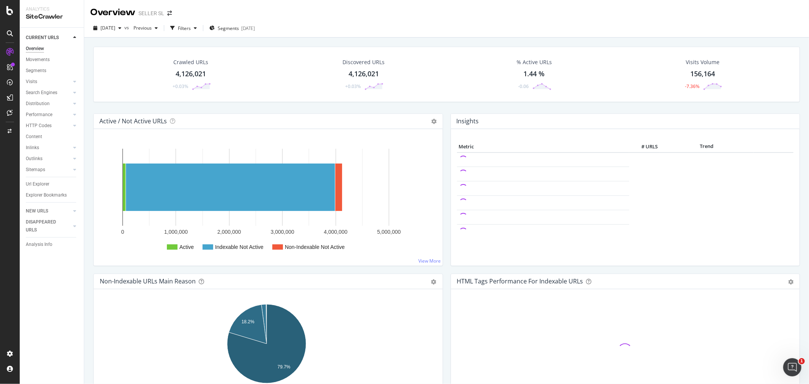
click at [188, 72] on div "4,126,021" at bounding box center [191, 74] width 30 height 10
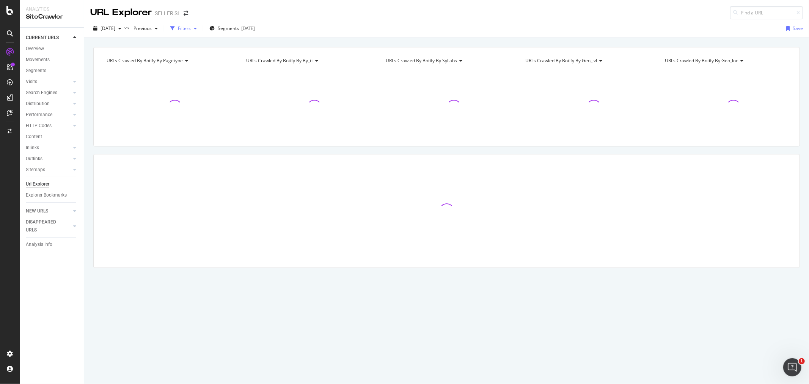
click at [191, 30] on div "Filters" at bounding box center [184, 28] width 13 height 6
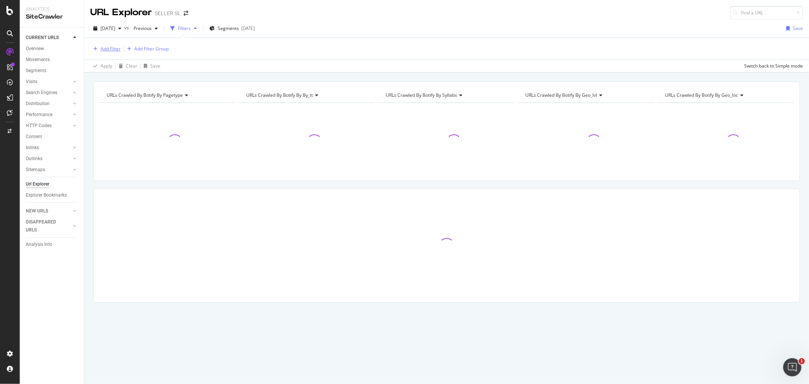
click at [111, 52] on div "Add Filter" at bounding box center [110, 48] width 20 height 6
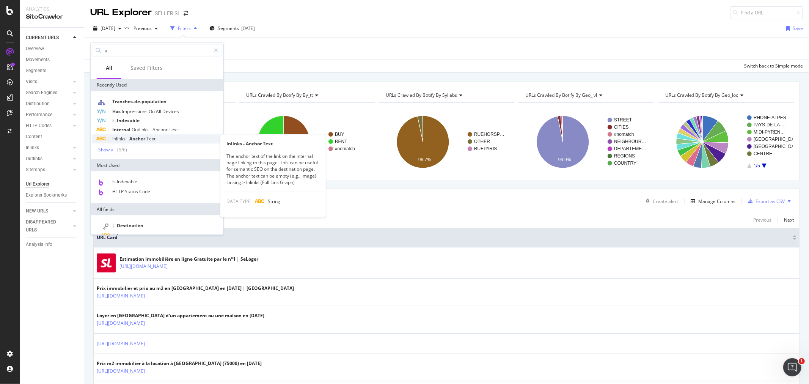
type input "a"
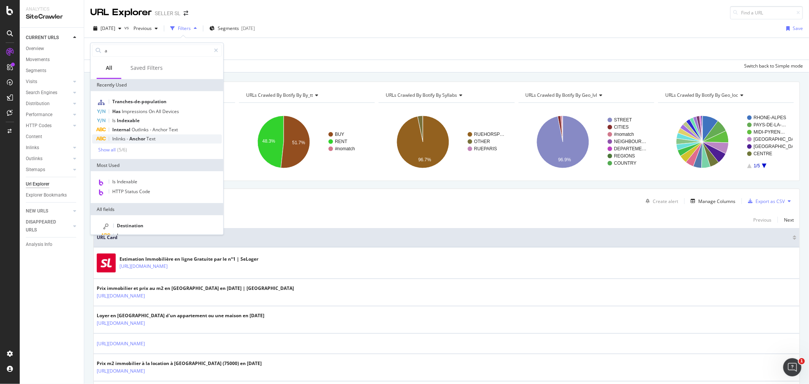
click at [155, 140] on span "Text" at bounding box center [150, 138] width 9 height 6
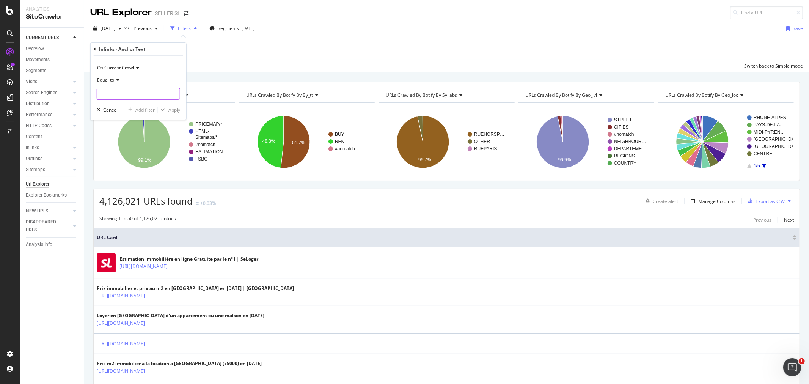
click at [146, 96] on input "text" at bounding box center [138, 94] width 83 height 12
type input "estimation"
click at [176, 107] on div "Apply" at bounding box center [174, 110] width 12 height 6
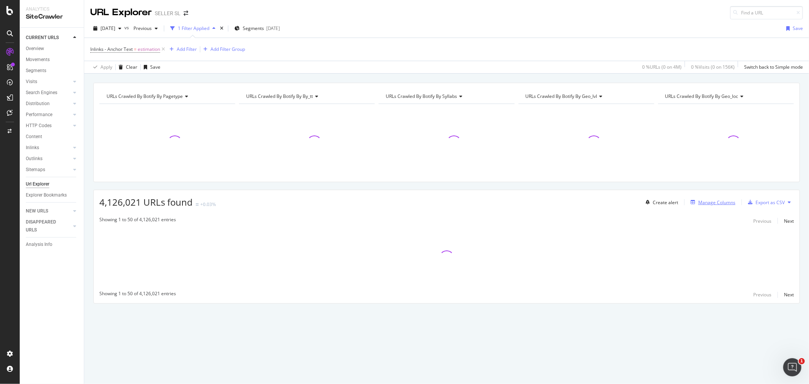
click at [713, 204] on div "Manage Columns" at bounding box center [716, 202] width 37 height 6
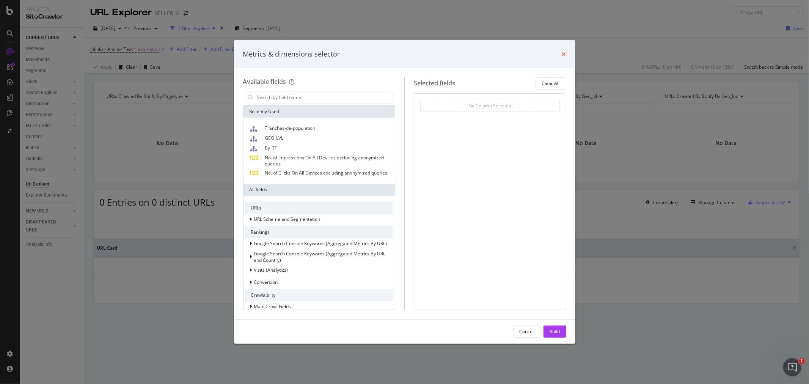
click at [562, 55] on icon "times" at bounding box center [563, 54] width 5 height 6
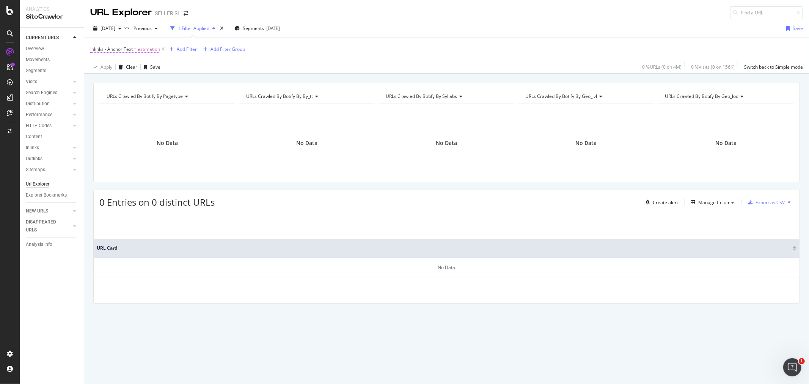
click at [119, 50] on span "Inlinks - Anchor Text" at bounding box center [111, 49] width 42 height 6
click at [95, 50] on icon at bounding box center [95, 49] width 2 height 5
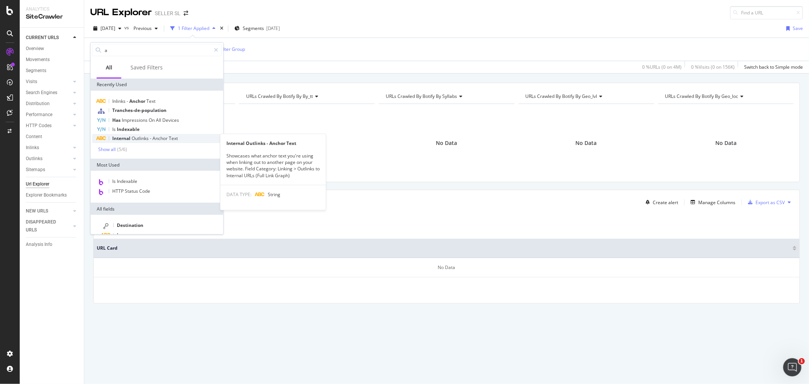
click at [148, 137] on span "Outlinks" at bounding box center [141, 138] width 18 height 6
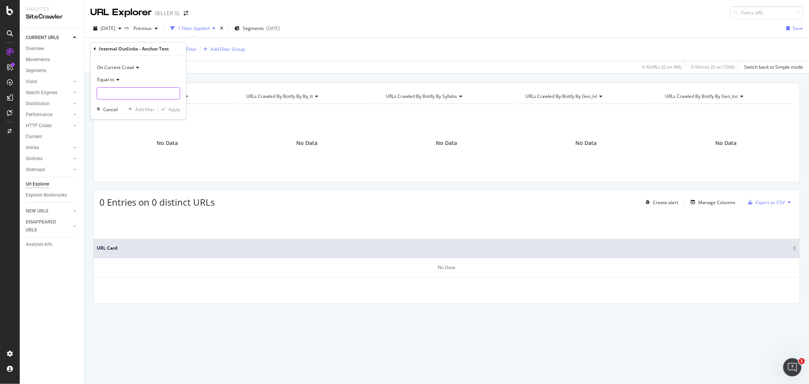
click at [141, 93] on input "text" at bounding box center [138, 93] width 83 height 12
type input "estimation"
click at [112, 81] on span "Equal to" at bounding box center [105, 79] width 17 height 6
click at [123, 150] on div "Contains" at bounding box center [139, 154] width 81 height 10
click at [170, 111] on div "Apply" at bounding box center [174, 109] width 12 height 6
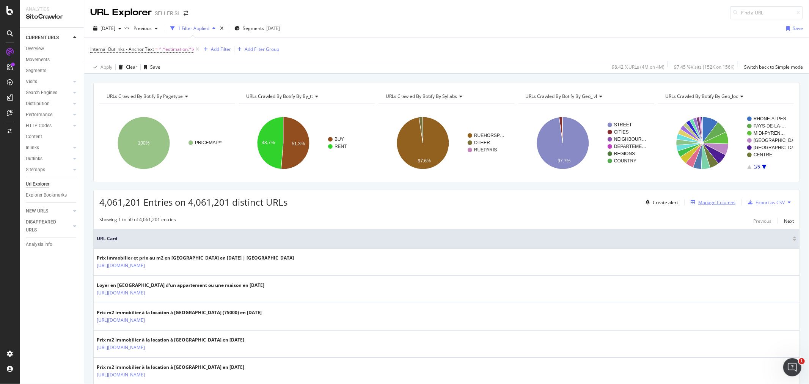
click at [715, 203] on div "Manage Columns" at bounding box center [716, 202] width 37 height 6
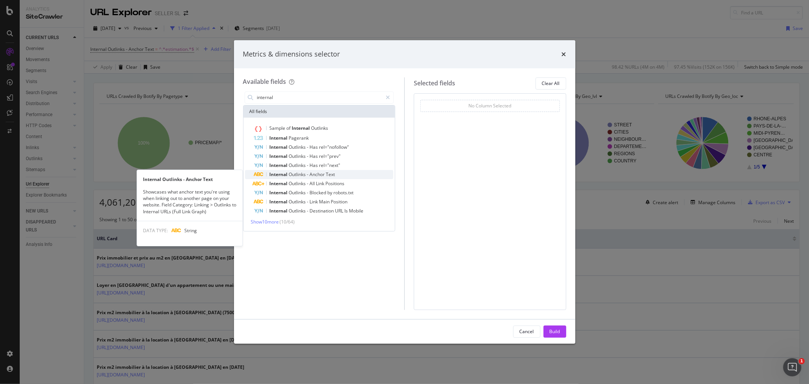
type input "internal"
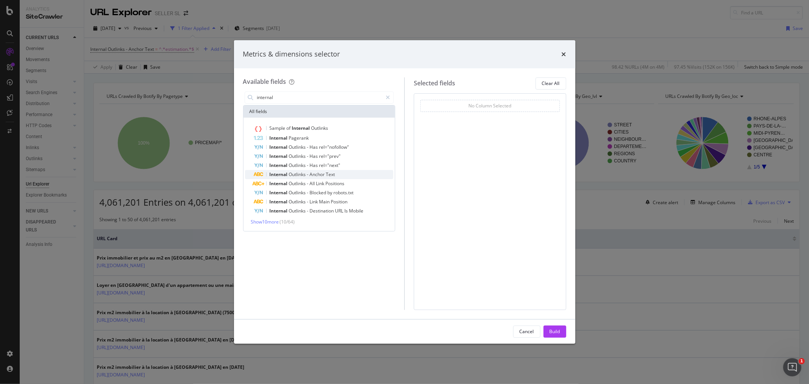
click at [359, 174] on div "Internal Outlinks - Anchor Text" at bounding box center [323, 174] width 139 height 9
click at [554, 329] on div "Build" at bounding box center [554, 331] width 11 height 6
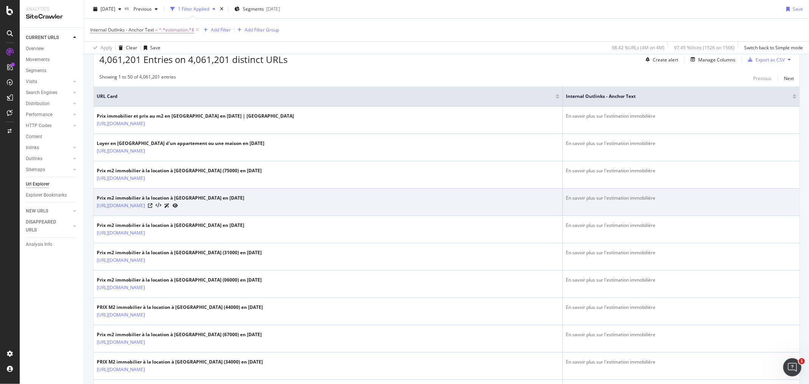
scroll to position [168, 0]
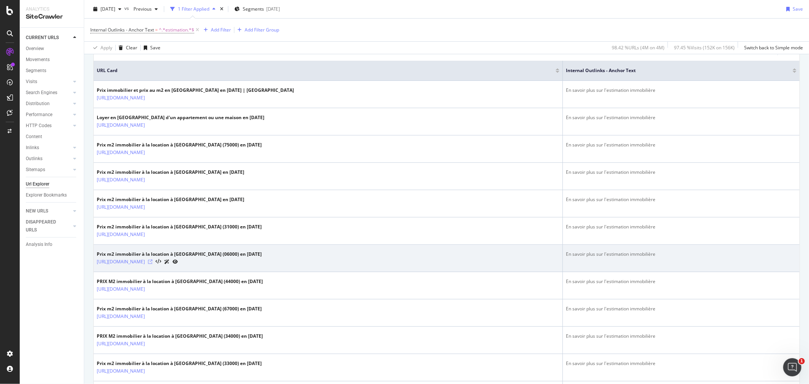
click at [152, 262] on icon at bounding box center [150, 261] width 5 height 5
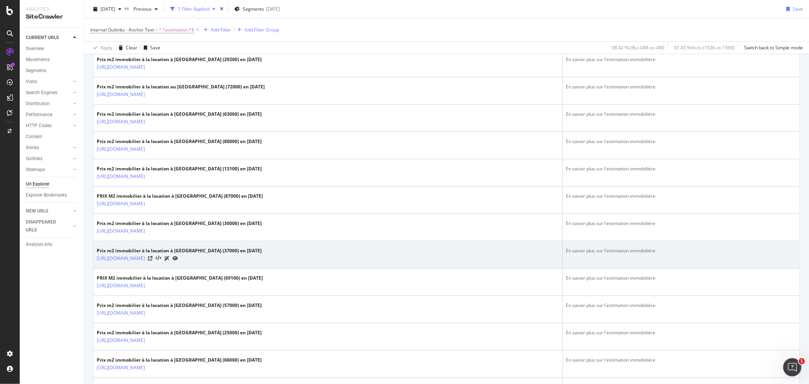
scroll to position [758, 0]
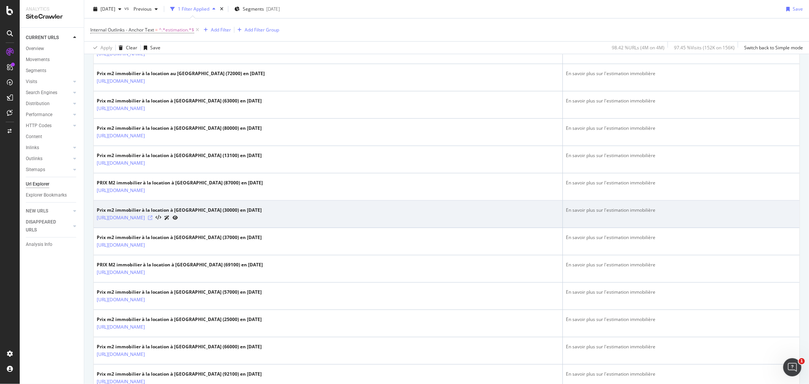
click at [152, 218] on icon at bounding box center [150, 217] width 5 height 5
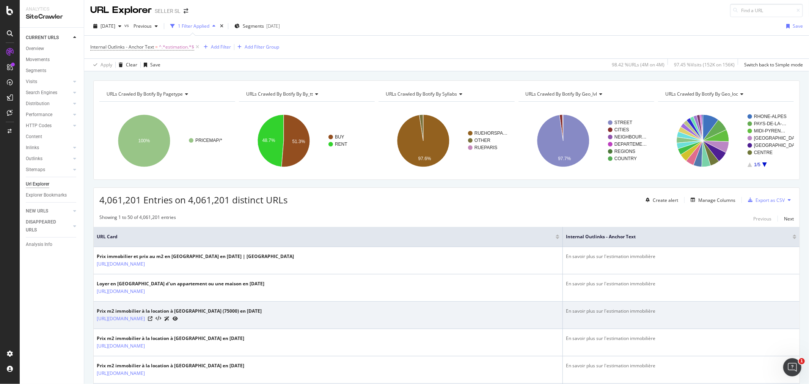
scroll to position [0, 0]
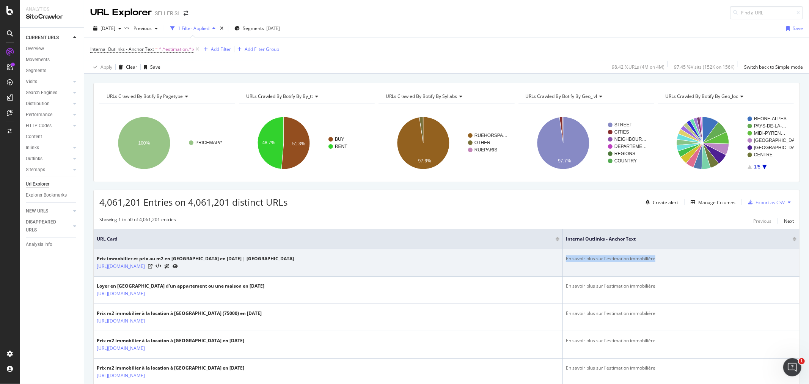
drag, startPoint x: 658, startPoint y: 258, endPoint x: 560, endPoint y: 257, distance: 97.8
click at [563, 257] on td "En savoir plus sur l'estimation immobilière" at bounding box center [681, 262] width 237 height 27
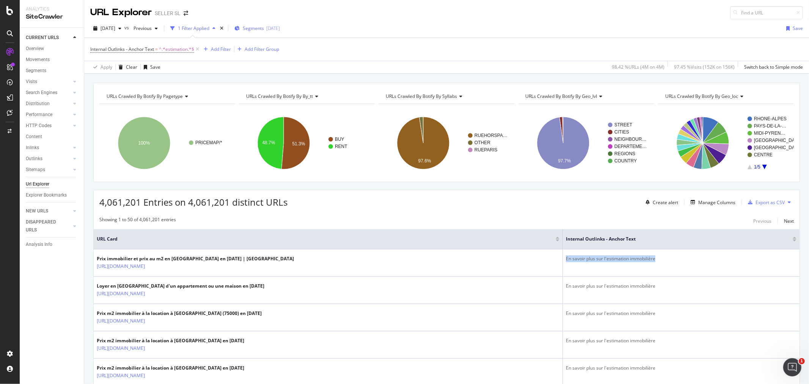
copy div "En savoir plus sur l'estimation immobilière"
click at [218, 49] on div "Add Filter" at bounding box center [221, 49] width 20 height 6
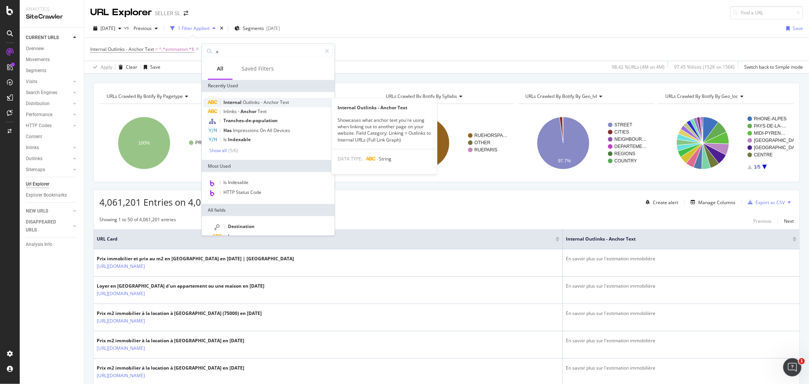
click at [251, 102] on span "Outlinks" at bounding box center [252, 102] width 18 height 6
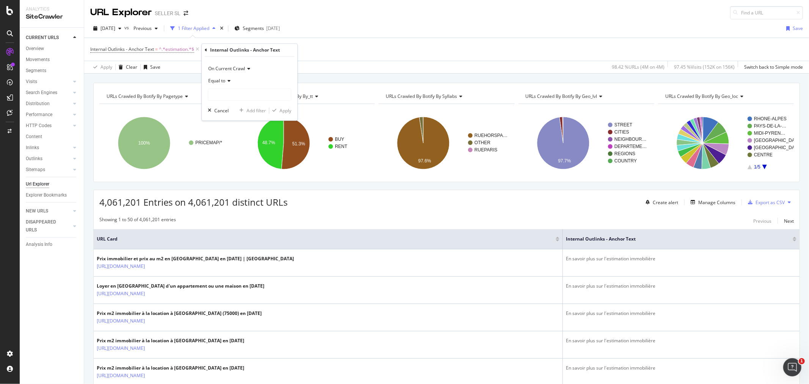
click at [219, 80] on span "Equal to" at bounding box center [216, 81] width 17 height 6
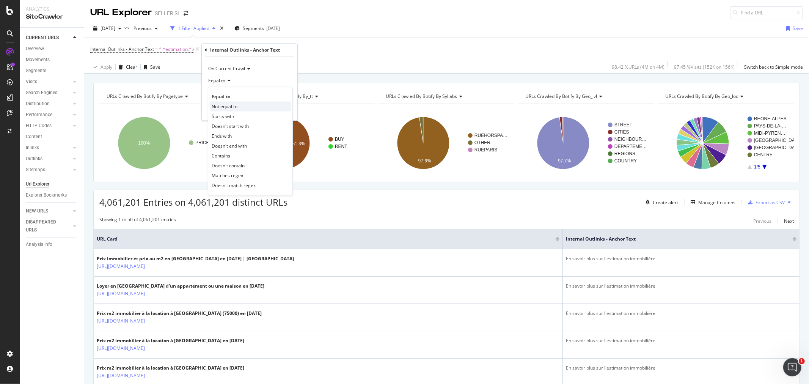
click at [234, 105] on span "Not equal to" at bounding box center [225, 106] width 26 height 6
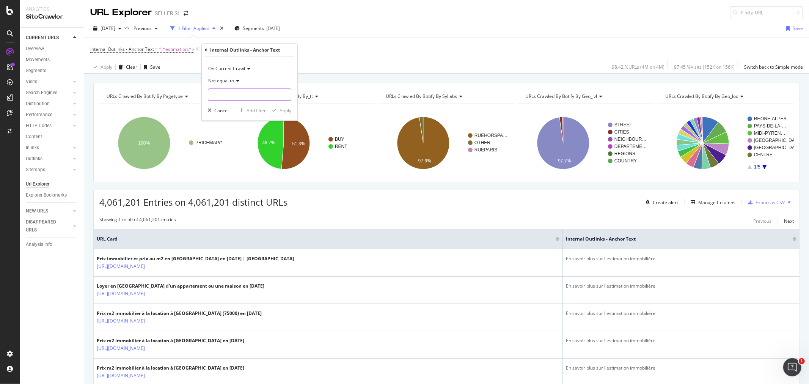
click at [237, 94] on input "text" at bounding box center [249, 95] width 83 height 12
paste input "En savoir plus sur l'estimation immobilière"
type input "En savoir plus sur l'estimation immobilière"
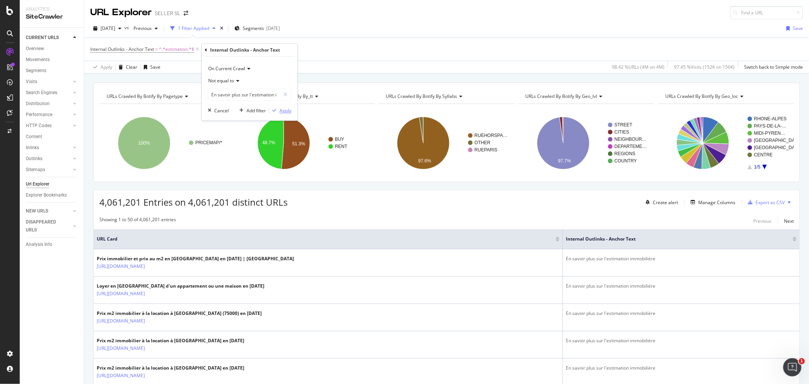
click at [282, 111] on div "Apply" at bounding box center [285, 110] width 12 height 6
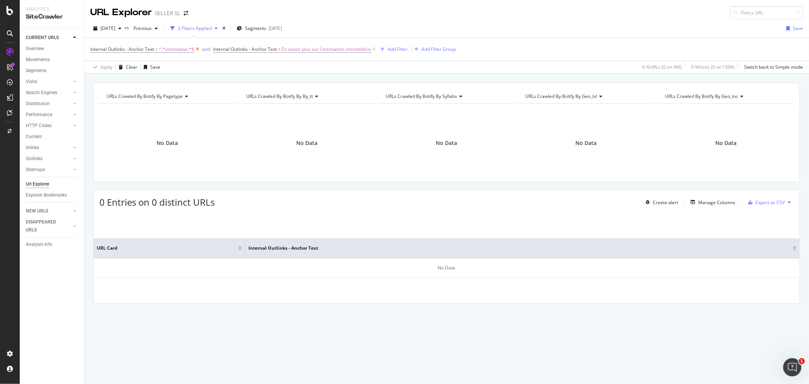
click at [196, 50] on icon at bounding box center [197, 49] width 6 height 8
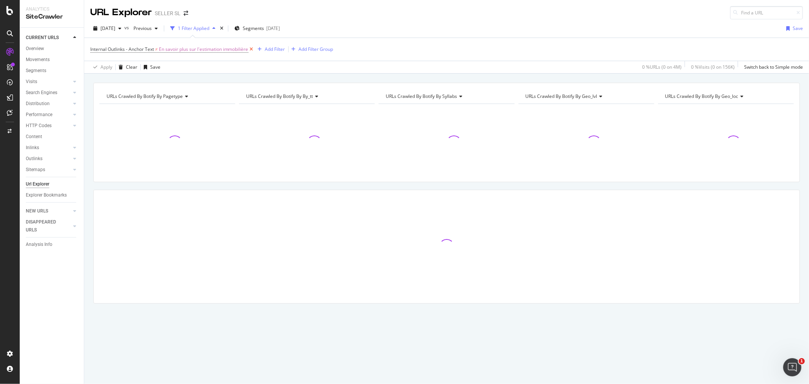
click at [253, 49] on icon at bounding box center [251, 49] width 6 height 8
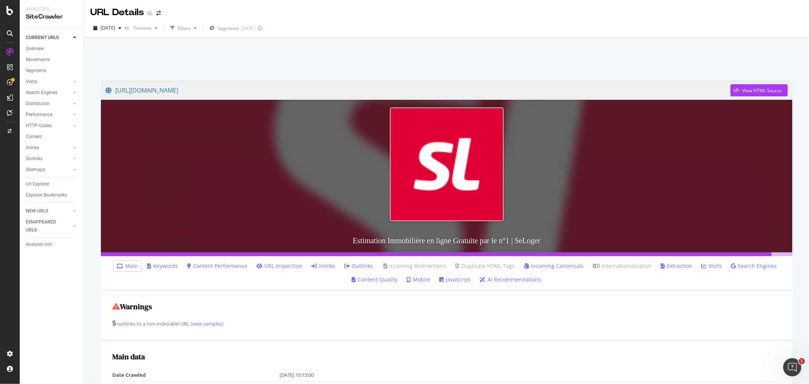
click at [323, 266] on link "Inlinks" at bounding box center [323, 266] width 24 height 8
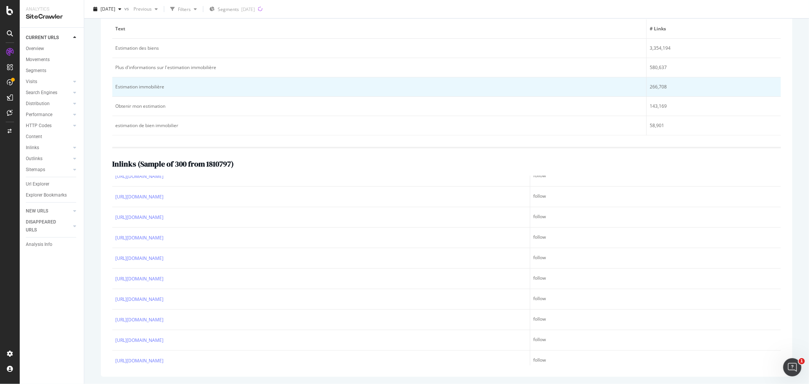
scroll to position [88, 0]
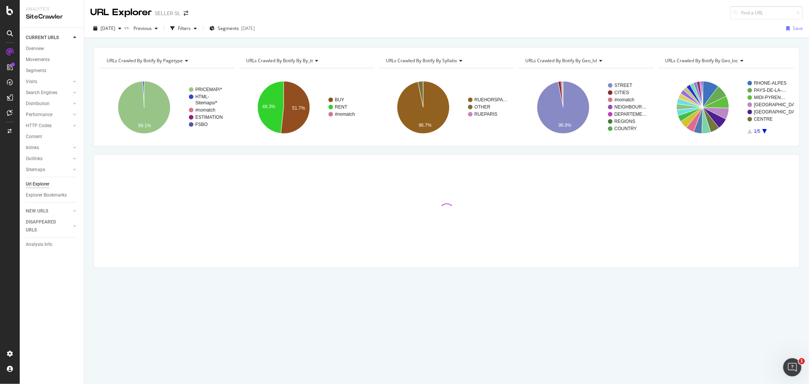
click at [454, 205] on div at bounding box center [446, 210] width 705 height 15
click at [559, 84] on icon "A chart." at bounding box center [560, 94] width 5 height 26
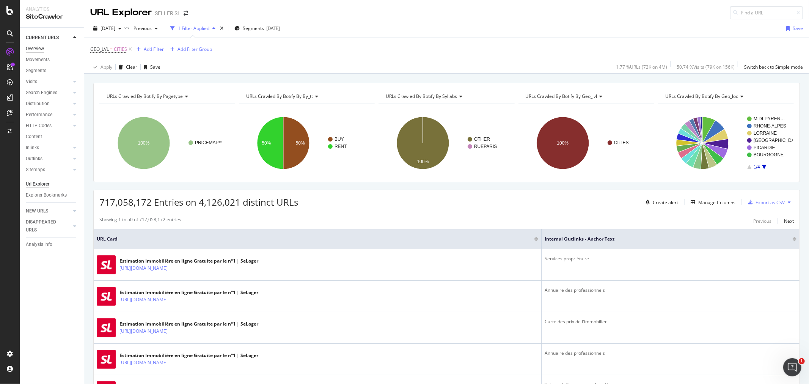
click at [41, 46] on div "Overview" at bounding box center [35, 49] width 18 height 8
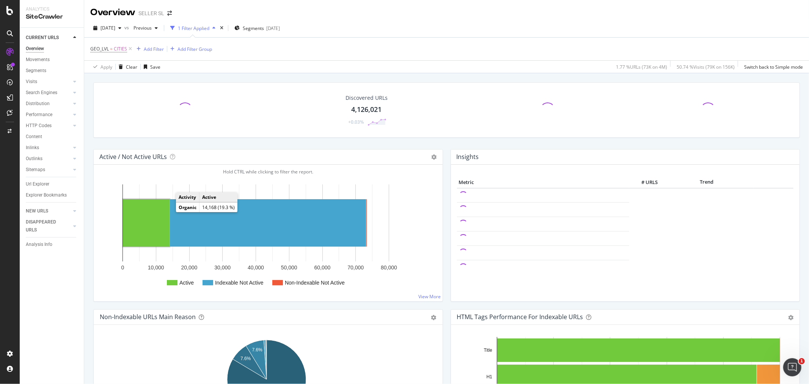
click at [154, 210] on rect "A chart." at bounding box center [146, 222] width 47 height 47
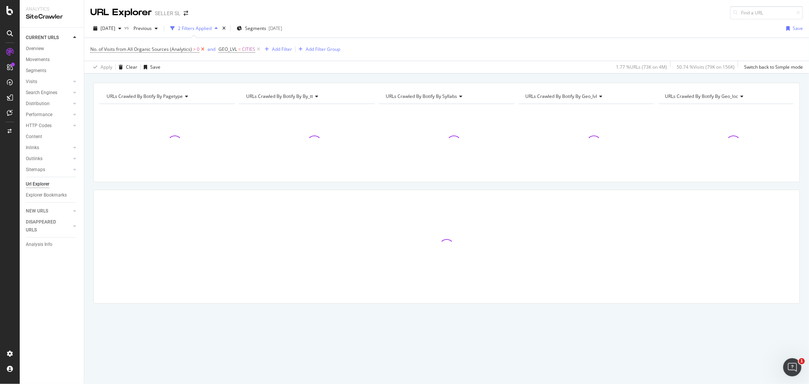
click at [200, 48] on icon at bounding box center [202, 49] width 6 height 8
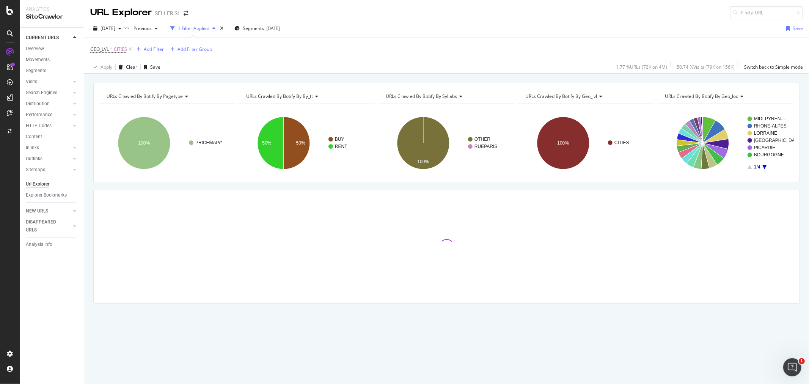
click at [209, 31] on div "1 Filter Applied" at bounding box center [193, 28] width 31 height 6
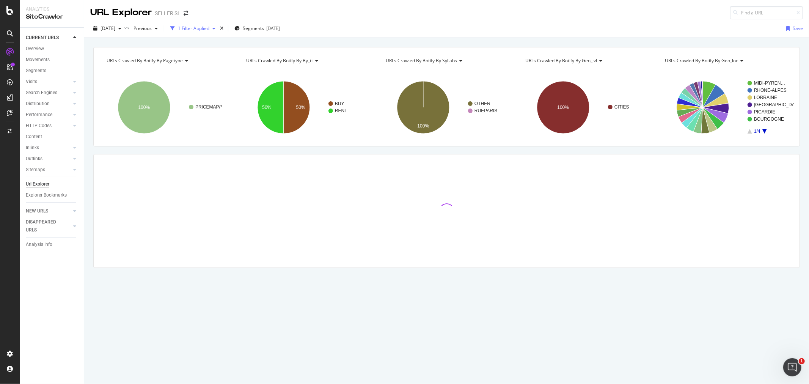
click at [209, 31] on div "1 Filter Applied" at bounding box center [193, 28] width 31 height 6
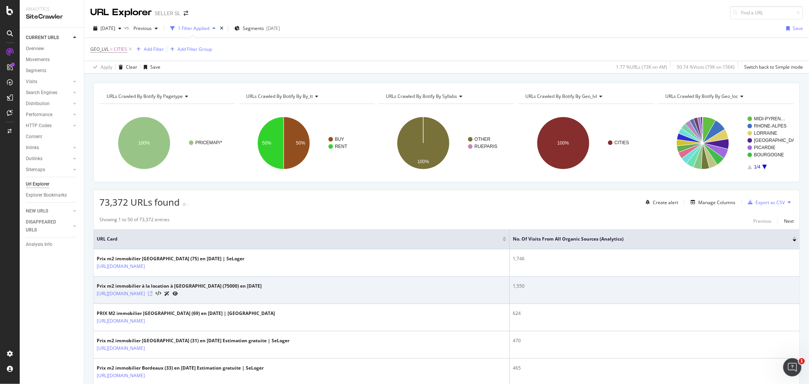
click at [152, 295] on icon at bounding box center [150, 293] width 5 height 5
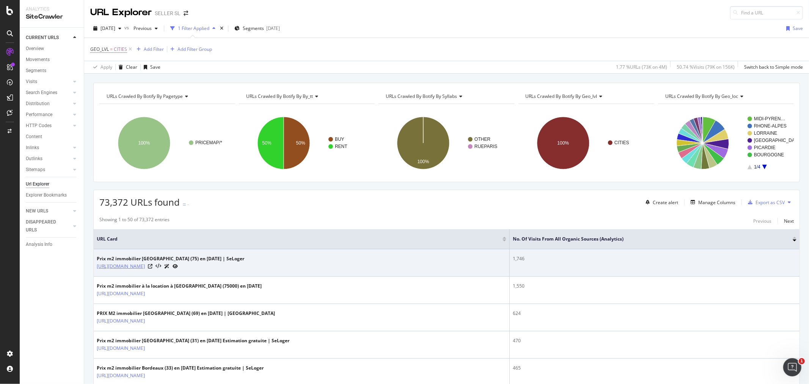
click at [145, 268] on link "[URL][DOMAIN_NAME]" at bounding box center [121, 266] width 48 height 8
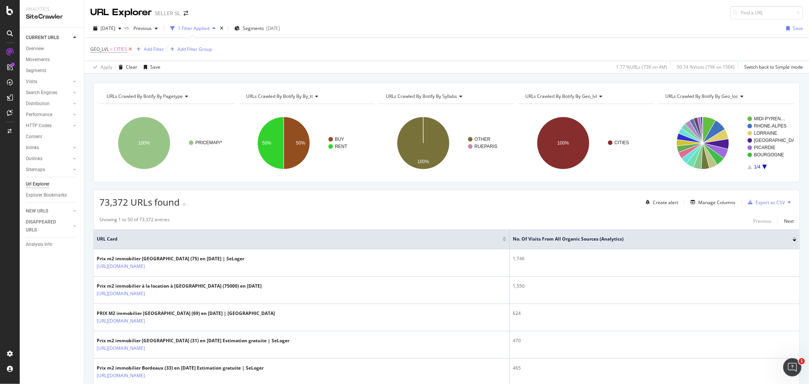
click at [129, 50] on icon at bounding box center [130, 49] width 6 height 8
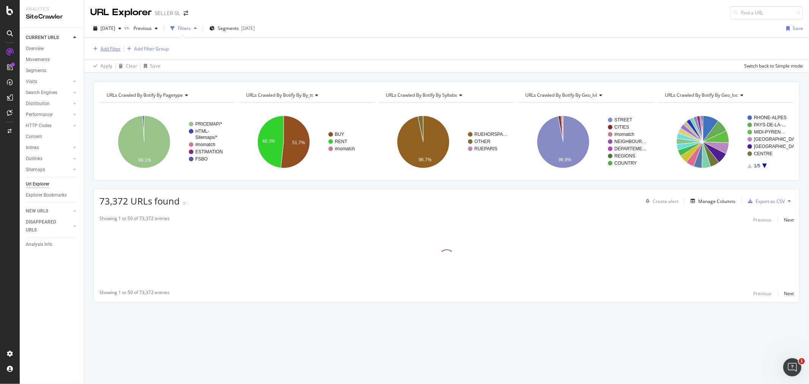
click at [113, 50] on div "Add Filter" at bounding box center [110, 48] width 20 height 6
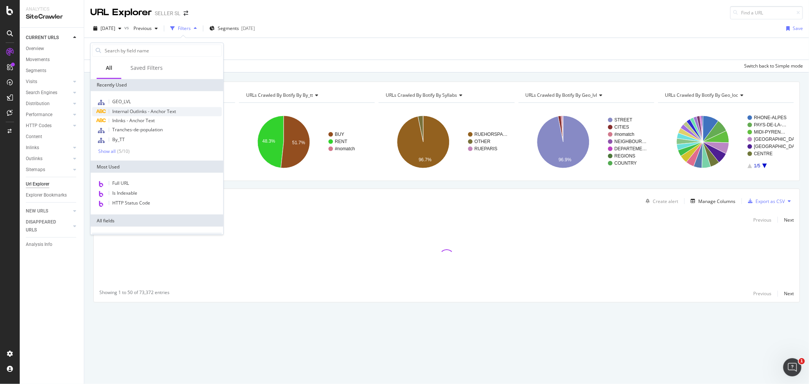
click at [168, 112] on span "Internal Outlinks - Anchor Text" at bounding box center [144, 111] width 64 height 6
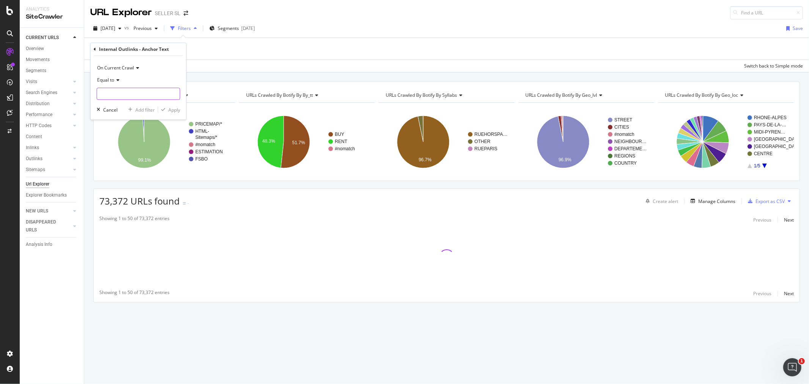
click at [143, 94] on input "text" at bounding box center [138, 94] width 83 height 12
paste input "Estimation immobilière [GEOGRAPHIC_DATA]"
type input "Estimation immobilière [GEOGRAPHIC_DATA]"
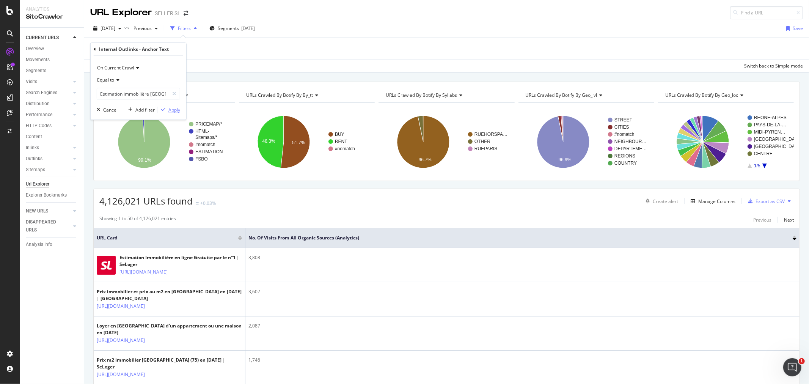
click at [171, 108] on div "Apply" at bounding box center [174, 110] width 12 height 6
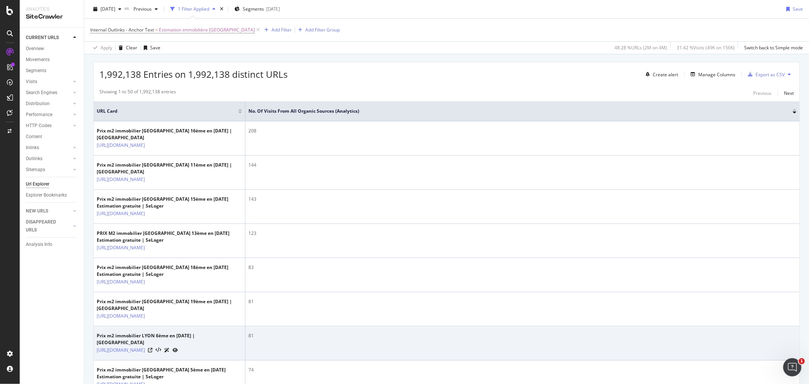
scroll to position [210, 0]
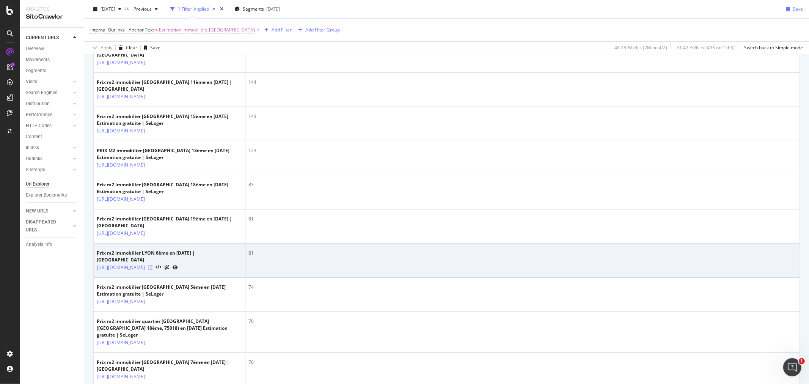
click at [152, 270] on icon at bounding box center [150, 267] width 5 height 5
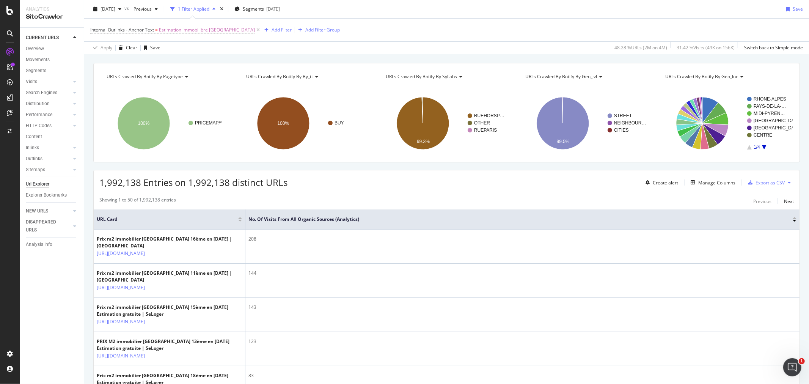
scroll to position [0, 0]
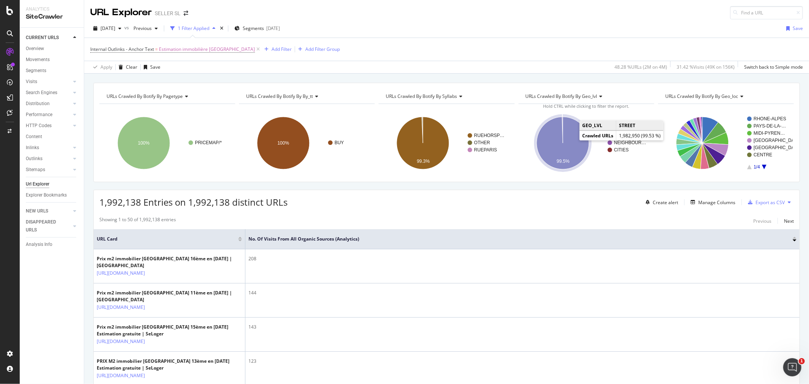
drag, startPoint x: 576, startPoint y: 139, endPoint x: 570, endPoint y: 139, distance: 5.7
click at [570, 139] on icon "A chart." at bounding box center [562, 143] width 52 height 52
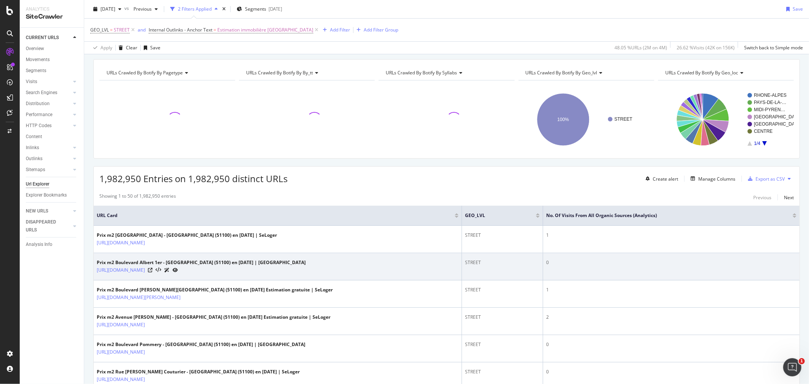
scroll to position [42, 0]
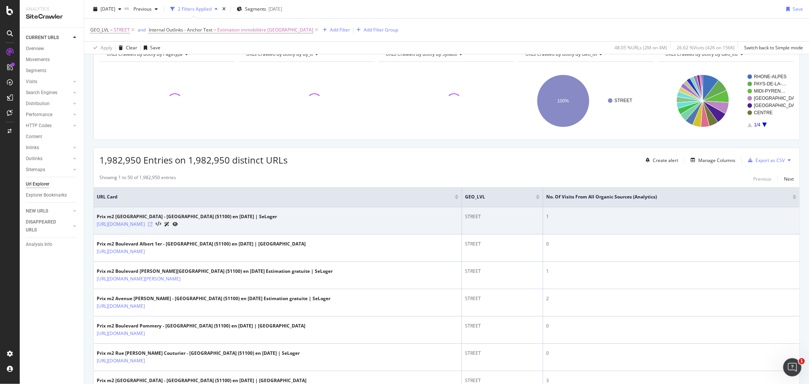
click at [152, 224] on icon at bounding box center [150, 224] width 5 height 5
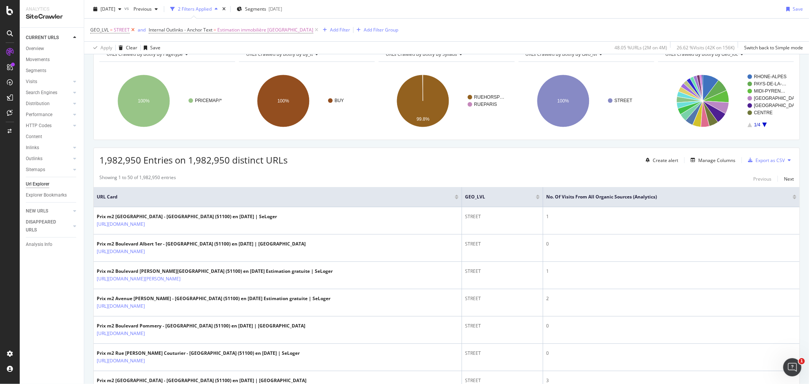
click at [133, 30] on icon at bounding box center [133, 30] width 6 height 8
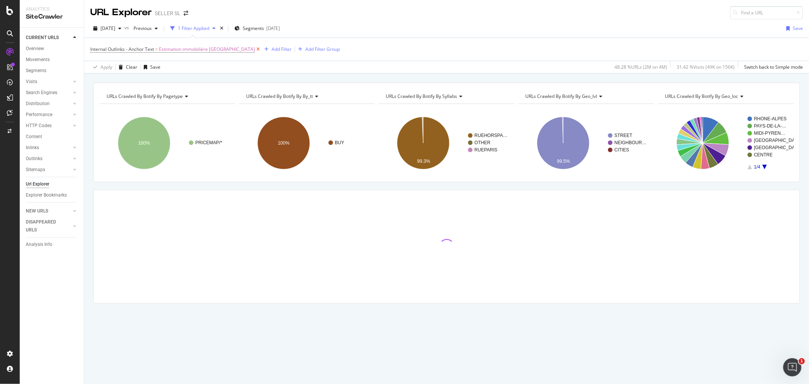
click at [255, 49] on icon at bounding box center [258, 49] width 6 height 8
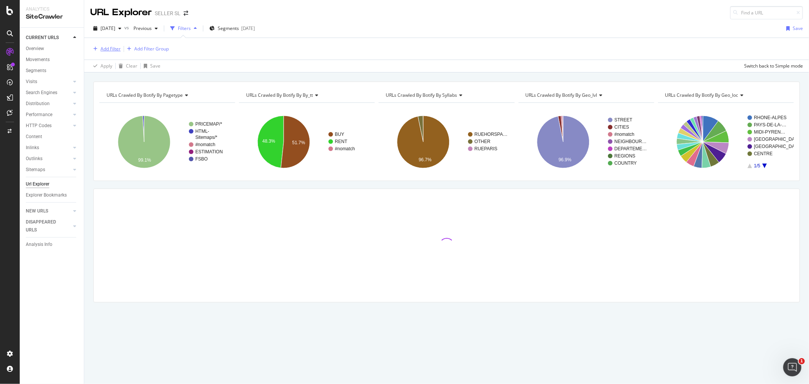
click at [112, 48] on div "Add Filter" at bounding box center [110, 48] width 20 height 6
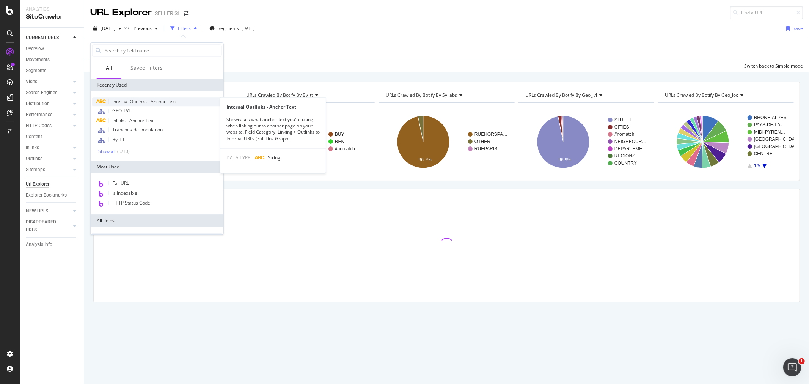
click at [129, 102] on span "Internal Outlinks - Anchor Text" at bounding box center [144, 101] width 64 height 6
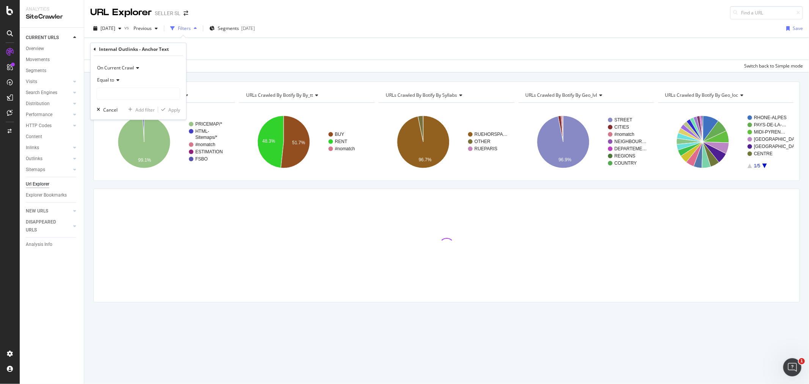
click at [129, 102] on div "On Current Crawl Equal to Cancel Add filter Apply" at bounding box center [139, 88] width 96 height 64
click at [183, 14] on icon "arrow-right-arrow-left" at bounding box center [185, 13] width 5 height 5
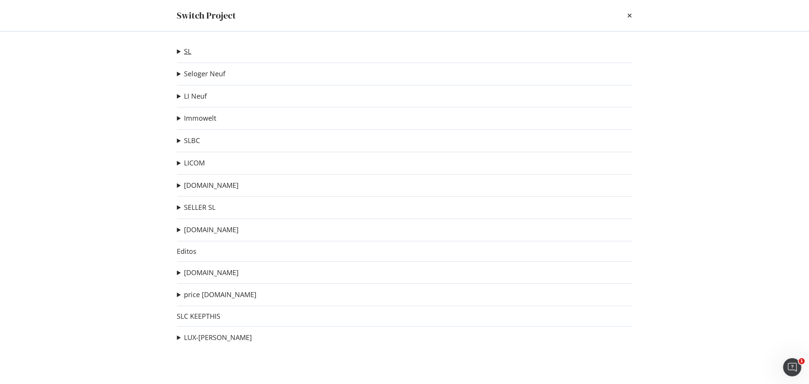
click at [186, 52] on link "SL" at bounding box center [187, 51] width 7 height 8
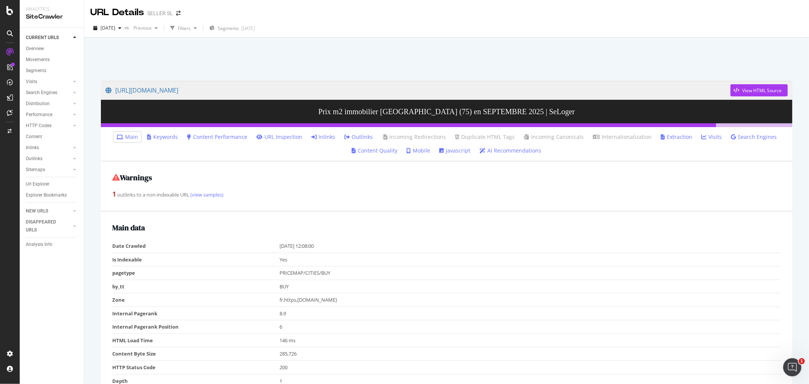
drag, startPoint x: 325, startPoint y: 138, endPoint x: 146, endPoint y: 263, distance: 218.5
click at [325, 138] on link "Inlinks" at bounding box center [323, 137] width 24 height 8
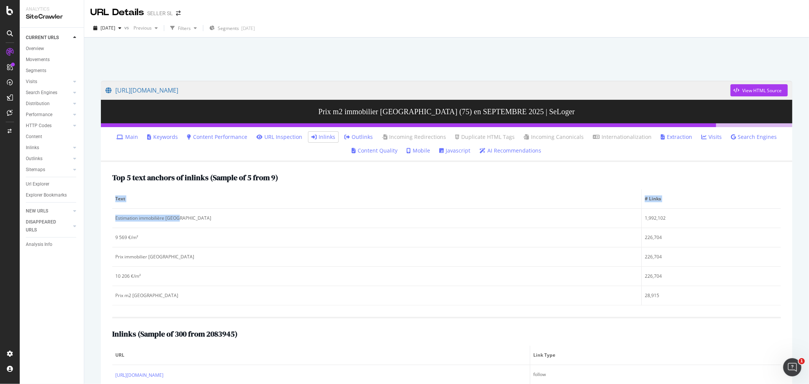
drag, startPoint x: 192, startPoint y: 212, endPoint x: 108, endPoint y: 215, distance: 84.6
click at [108, 215] on div "Top 5 text anchors of inlinks ( Sample of 5 from 9 ) Text # Links Estimation im…" at bounding box center [446, 354] width 691 height 384
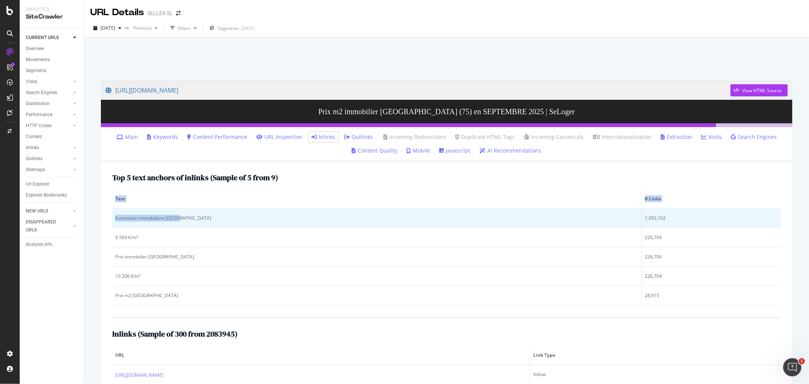
click at [130, 215] on div "Estimation immobilière [GEOGRAPHIC_DATA]" at bounding box center [376, 218] width 523 height 7
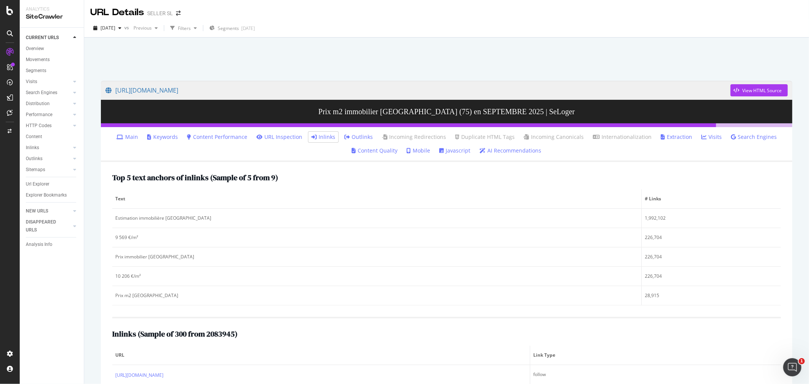
drag, startPoint x: 39, startPoint y: 49, endPoint x: 74, endPoint y: 55, distance: 36.1
click at [39, 49] on div "Overview" at bounding box center [35, 49] width 18 height 8
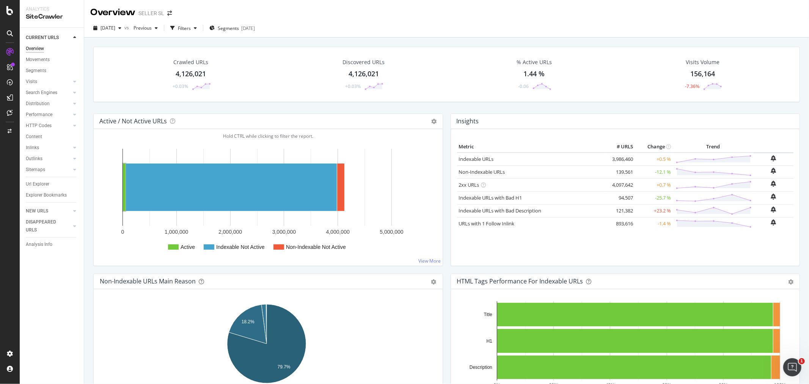
click at [123, 184] on rect "A chart." at bounding box center [124, 186] width 3 height 47
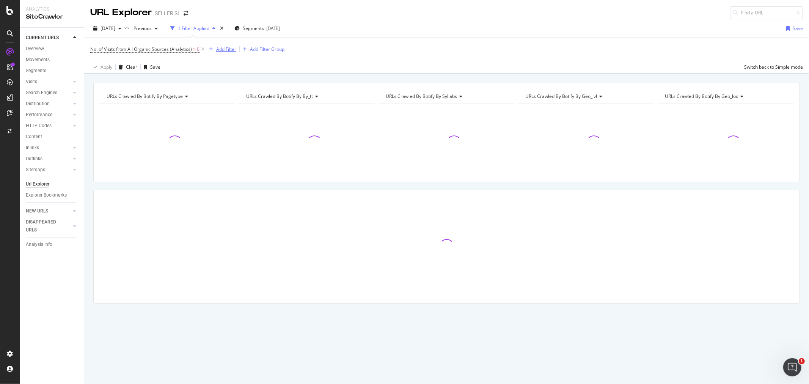
click at [202, 50] on icon at bounding box center [202, 49] width 6 height 8
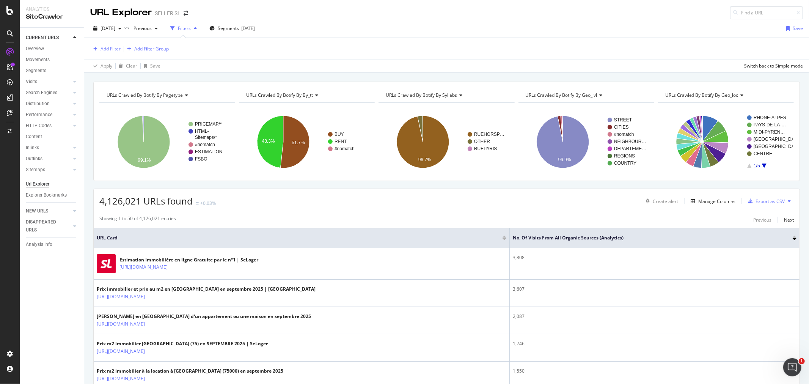
click at [103, 49] on div "Add Filter" at bounding box center [110, 48] width 20 height 6
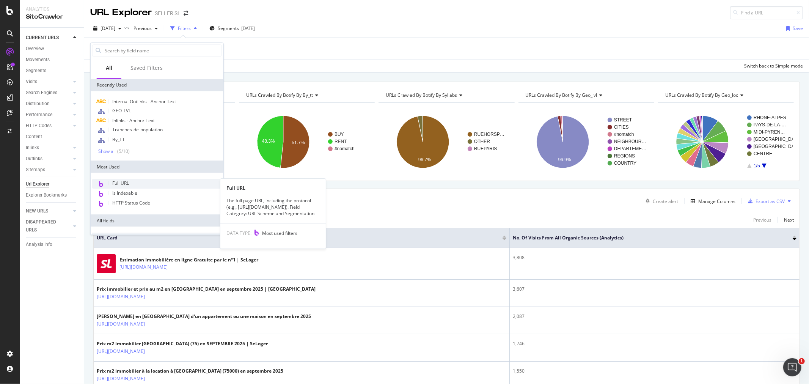
click at [127, 186] on div "Full URL" at bounding box center [157, 184] width 130 height 10
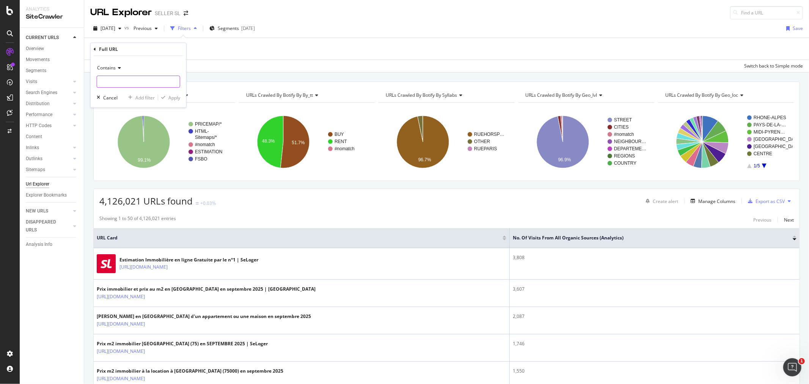
click at [142, 78] on input "text" at bounding box center [138, 81] width 83 height 12
paste input "https://www.seloger.com/estimation-immobiliere/simulateur-prix/address"
type input "https://www.seloger.com/estimation-immobiliere/simulateur-prix/address"
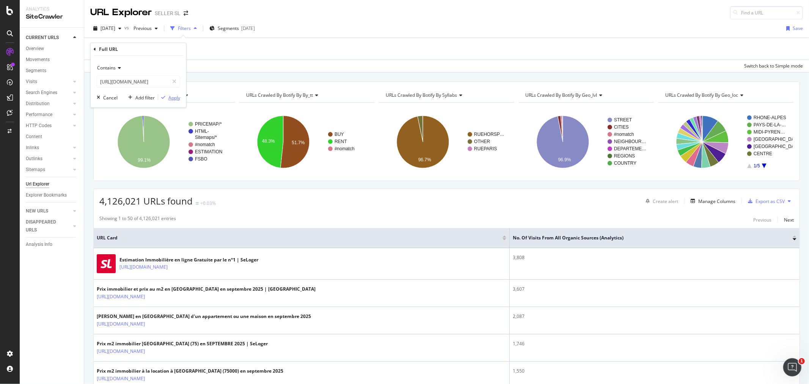
click at [169, 95] on div "Apply" at bounding box center [174, 97] width 12 height 6
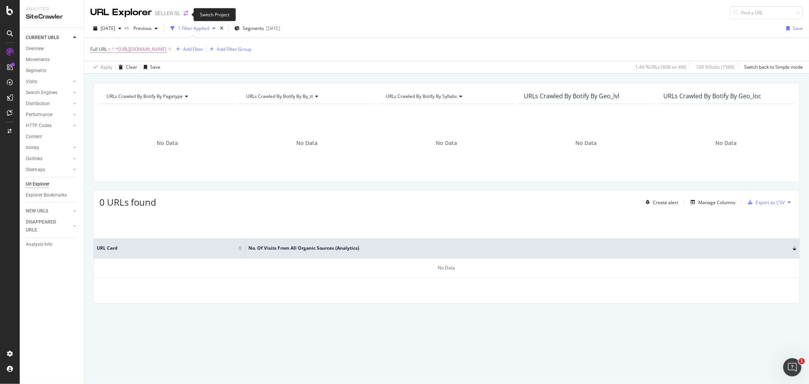
click at [187, 14] on icon "arrow-right-arrow-left" at bounding box center [185, 13] width 5 height 5
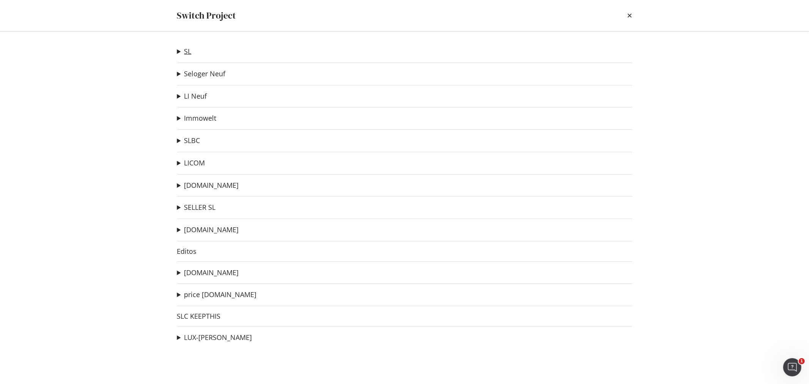
click at [188, 49] on link "SL" at bounding box center [187, 51] width 7 height 8
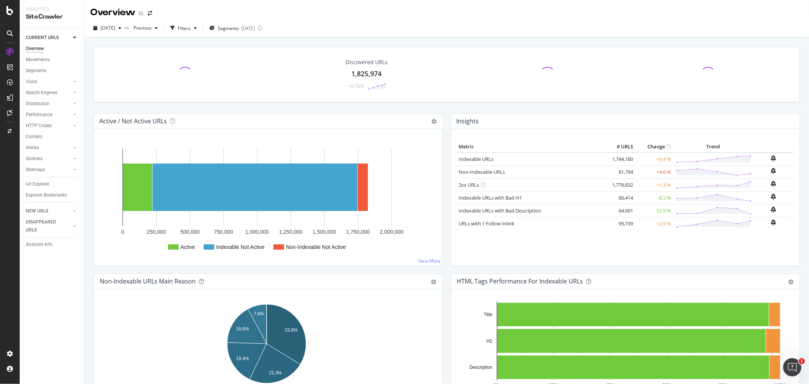
click at [177, 80] on div at bounding box center [185, 74] width 160 height 15
click at [188, 71] on div "1,825,974" at bounding box center [191, 74] width 30 height 10
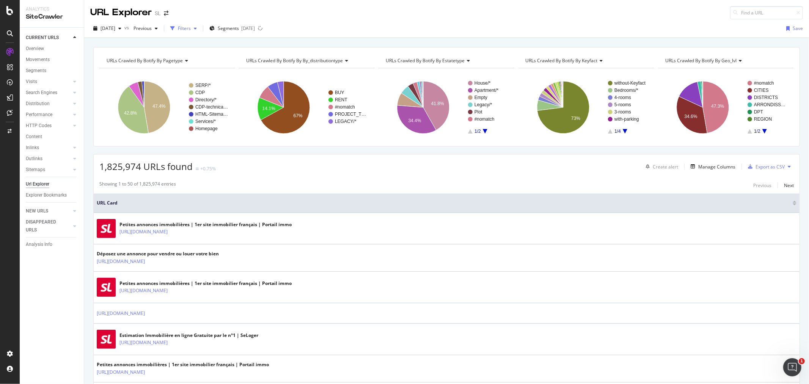
click at [178, 29] on div "button" at bounding box center [172, 28] width 11 height 11
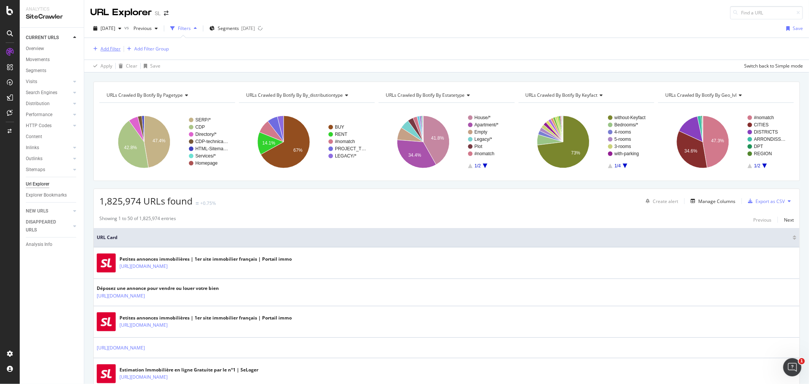
click at [114, 49] on div "Add Filter" at bounding box center [110, 48] width 20 height 6
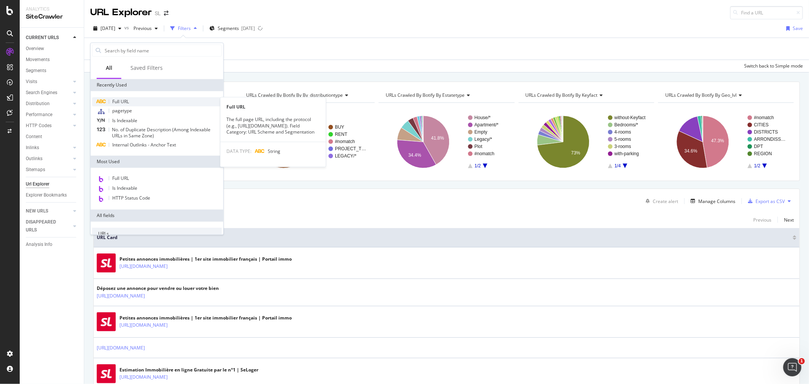
click at [153, 103] on div "Full URL" at bounding box center [157, 101] width 130 height 9
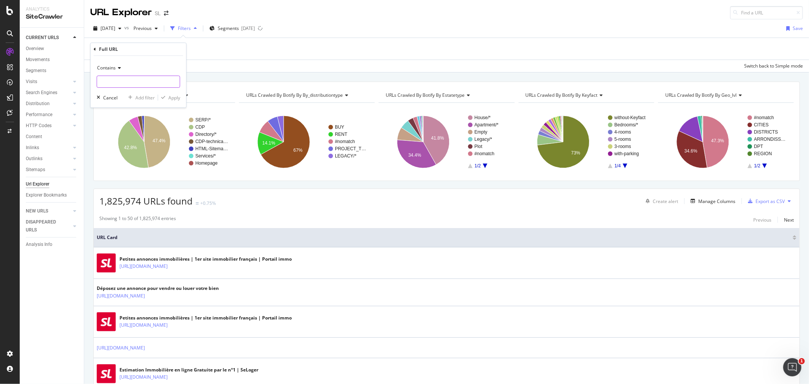
click at [146, 80] on input "text" at bounding box center [138, 81] width 83 height 12
paste input "https://www.seloger.com/estimation-immobiliere/simulateur-prix/address"
type input "https://www.seloger.com/estimation-immobiliere/simulateur-prix/address"
click at [171, 99] on div "Apply" at bounding box center [174, 97] width 12 height 6
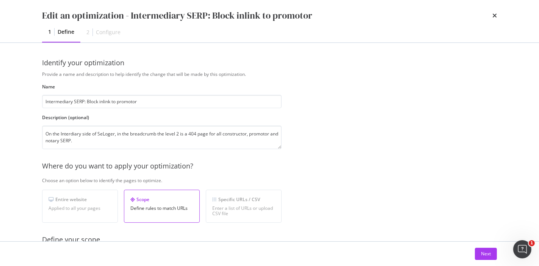
scroll to position [79, 0]
click at [494, 16] on icon "times" at bounding box center [494, 16] width 5 height 6
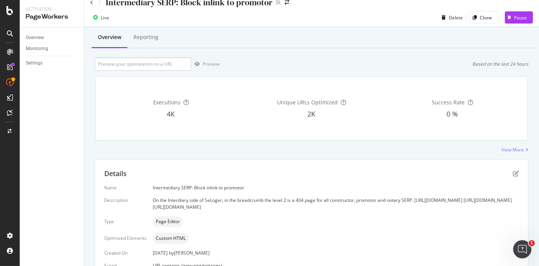
scroll to position [0, 0]
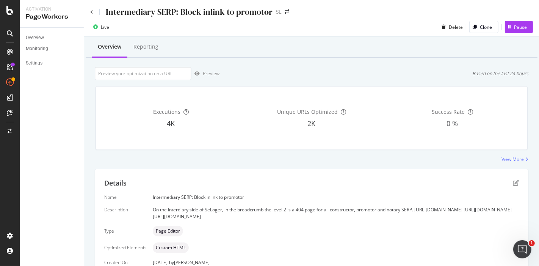
click at [89, 12] on div "Intermediary SERP: Block inlink to promotor SL" at bounding box center [311, 9] width 455 height 18
click at [92, 13] on icon at bounding box center [91, 12] width 3 height 5
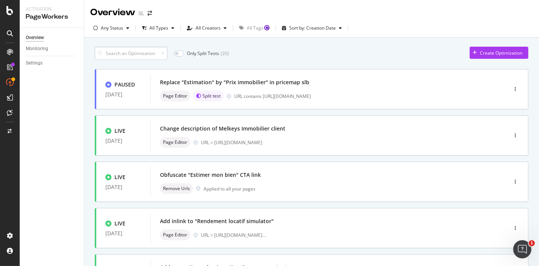
click at [135, 52] on input at bounding box center [131, 53] width 73 height 13
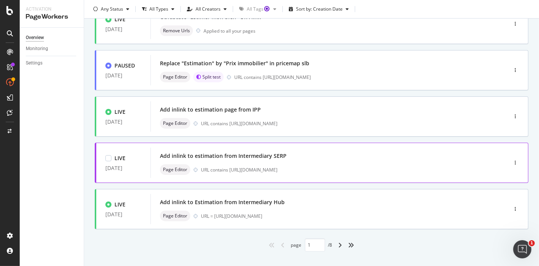
scroll to position [308, 0]
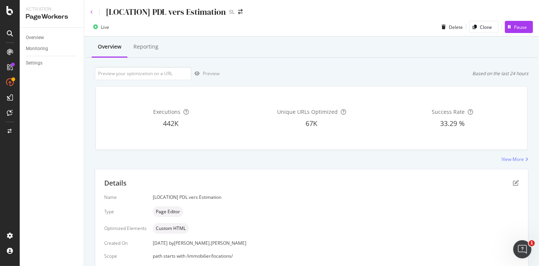
click at [91, 12] on icon at bounding box center [91, 12] width 3 height 5
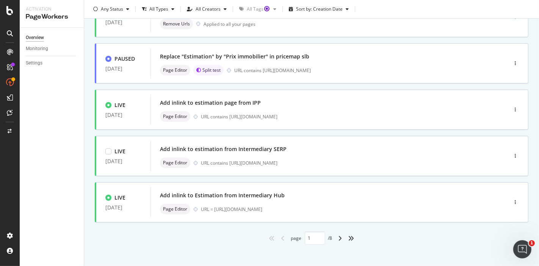
scroll to position [308, 0]
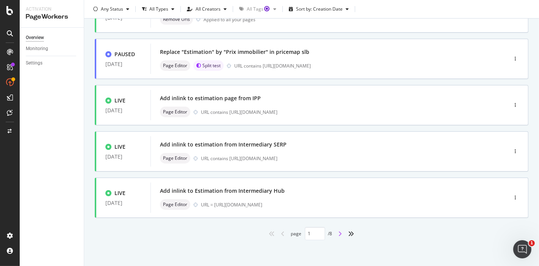
click at [339, 234] on icon "angle-right" at bounding box center [341, 233] width 4 height 6
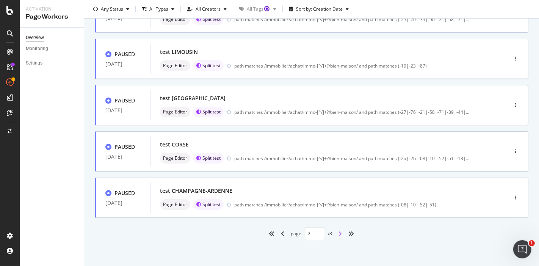
click at [339, 233] on icon "angle-right" at bounding box center [341, 233] width 4 height 6
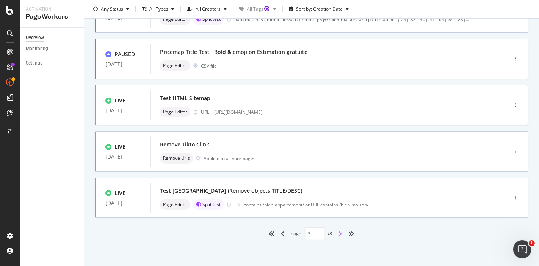
click at [339, 232] on icon "angle-right" at bounding box center [341, 233] width 4 height 6
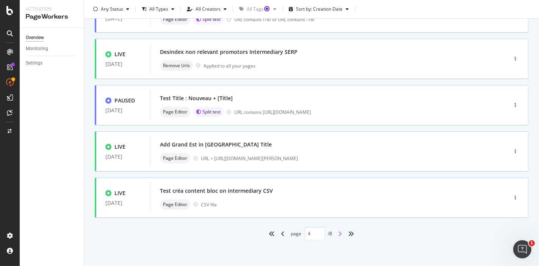
click at [339, 233] on icon "angle-right" at bounding box center [341, 233] width 4 height 6
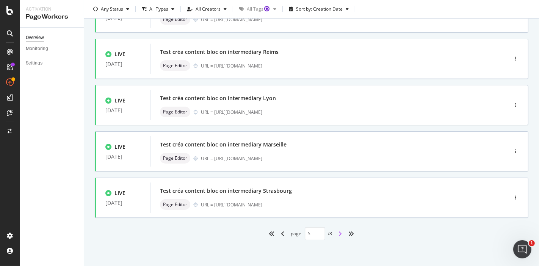
click at [339, 233] on icon "angle-right" at bounding box center [341, 233] width 4 height 6
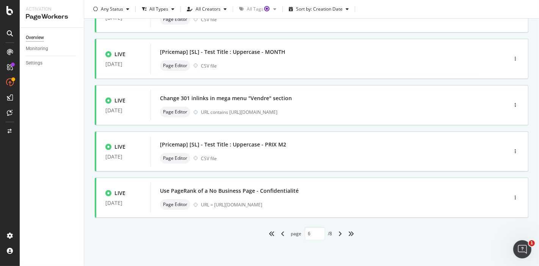
type input "7"
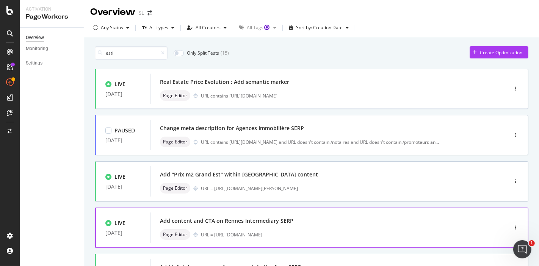
scroll to position [0, 0]
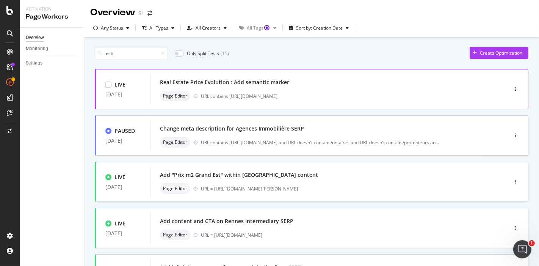
click at [294, 91] on div "Page Editor URL contains [URL][DOMAIN_NAME]" at bounding box center [317, 96] width 315 height 11
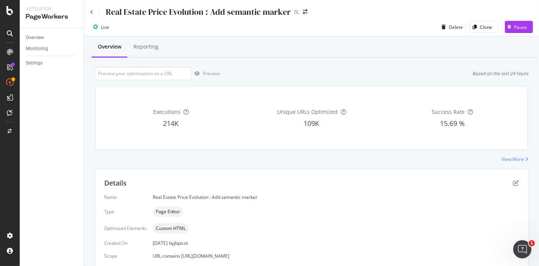
click at [172, 9] on div "Real Estate Price Evolution : Add semantic marker" at bounding box center [198, 12] width 185 height 12
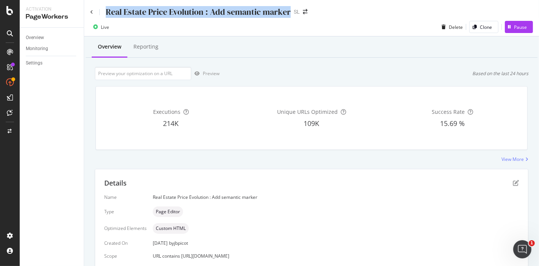
click at [172, 9] on div "Real Estate Price Evolution : Add semantic marker" at bounding box center [198, 12] width 185 height 12
copy div "Real Estate Price Evolution : Add semantic marker"
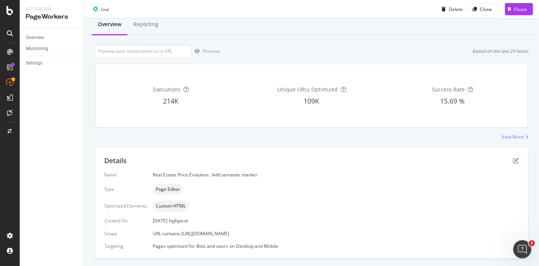
scroll to position [41, 0]
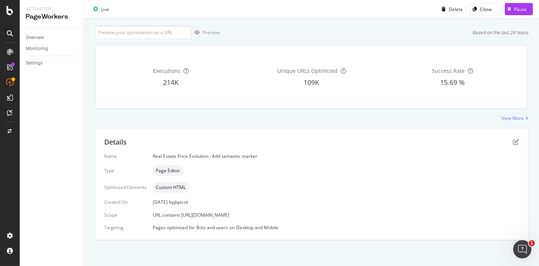
click at [226, 213] on span "URL contains [URL][DOMAIN_NAME]" at bounding box center [191, 215] width 77 height 6
copy span "URL contains [URL][DOMAIN_NAME]"
click at [513, 139] on icon "pen-to-square" at bounding box center [516, 142] width 6 height 6
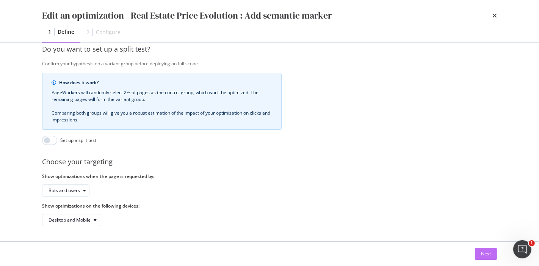
click at [494, 257] on button "Next" at bounding box center [486, 254] width 22 height 12
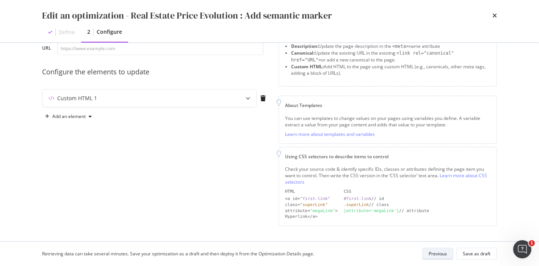
scroll to position [45, 0]
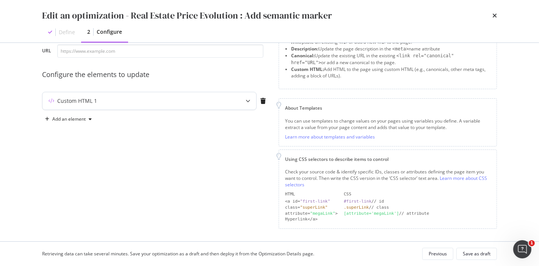
click at [86, 103] on div "Custom HTML 1" at bounding box center [77, 101] width 40 height 8
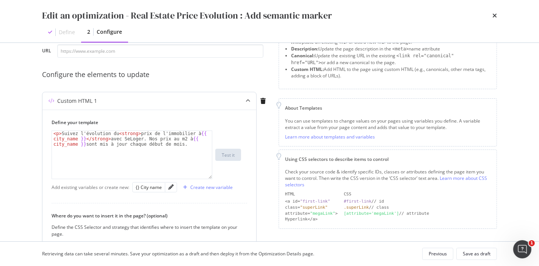
type textarea "<p>Suivez l'évolution du <strong>prix de l'immobilier à {{ city_name }}</strong…"
click at [161, 142] on div "< p > Suivez l'évolution du < strong > prix de l'immobilier à {{ city_name }} <…" at bounding box center [132, 171] width 161 height 80
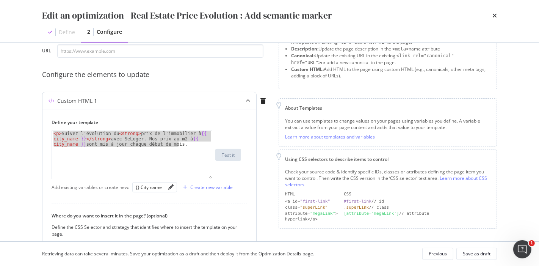
click at [155, 132] on div "< p > Suivez l'évolution du < strong > prix de l'immobilier à {{ city_name }} <…" at bounding box center [132, 155] width 160 height 48
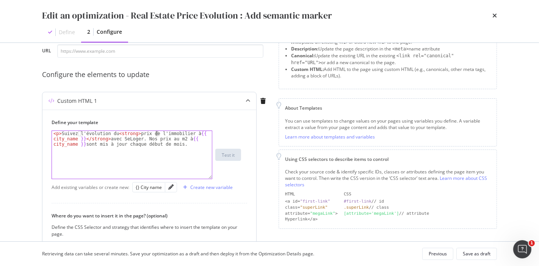
click at [155, 132] on div "< p > Suivez l'évolution du < strong > prix de l'immobilier à {{ city_name }} <…" at bounding box center [132, 171] width 161 height 80
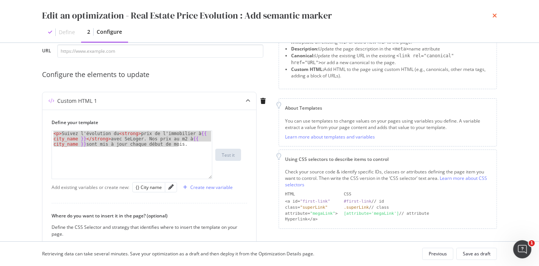
click at [495, 17] on icon "times" at bounding box center [494, 16] width 5 height 6
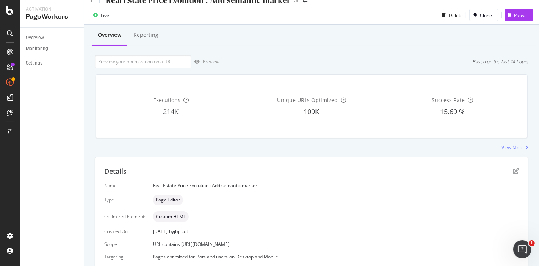
scroll to position [0, 0]
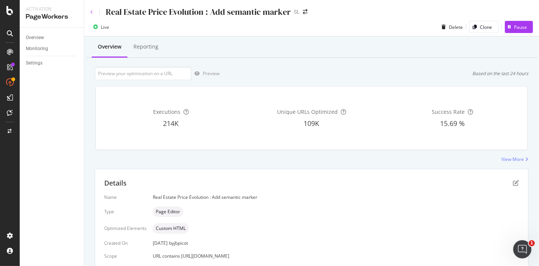
click at [91, 13] on icon at bounding box center [91, 12] width 3 height 5
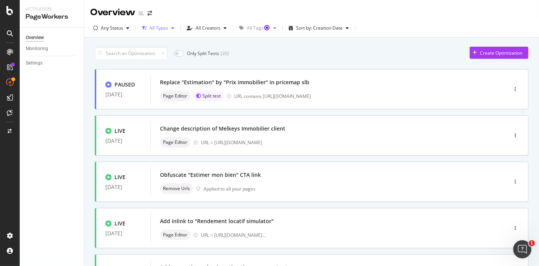
click at [168, 30] on div "button" at bounding box center [172, 28] width 9 height 5
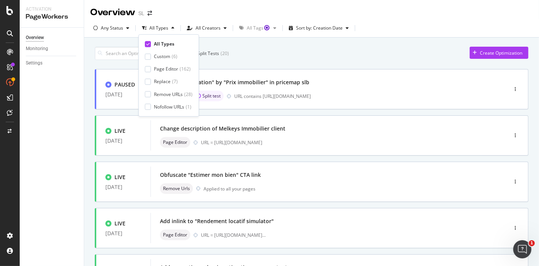
click at [190, 14] on div "Overview SL" at bounding box center [311, 9] width 455 height 19
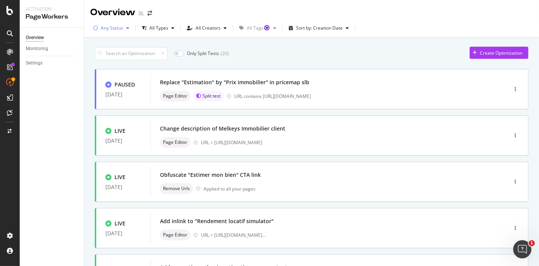
click at [127, 26] on icon "button" at bounding box center [127, 28] width 3 height 5
click at [108, 53] on div "Live" at bounding box center [110, 56] width 8 height 6
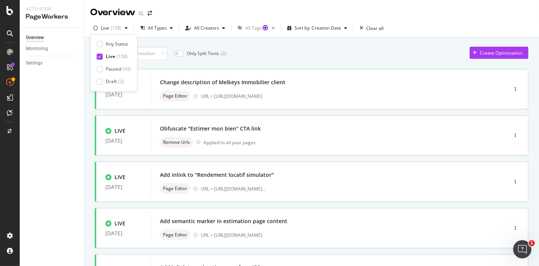
click at [200, 10] on div "Overview SL" at bounding box center [311, 9] width 455 height 19
click at [149, 47] on input at bounding box center [131, 53] width 73 height 13
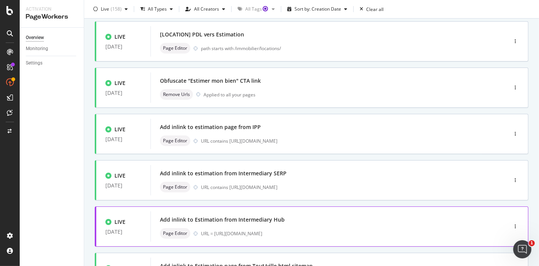
scroll to position [295, 0]
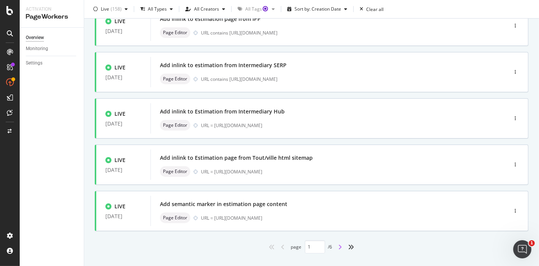
click at [339, 245] on icon "angle-right" at bounding box center [341, 247] width 4 height 6
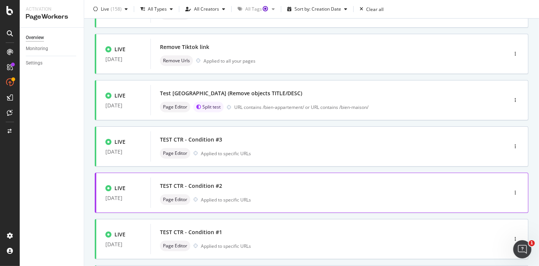
scroll to position [298, 0]
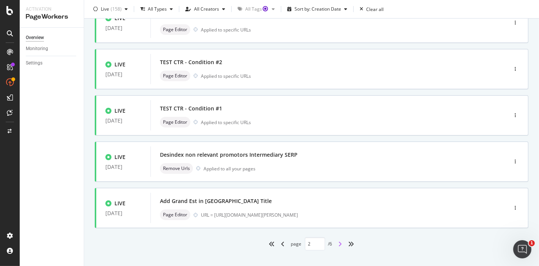
click at [339, 242] on icon "angle-right" at bounding box center [341, 244] width 4 height 6
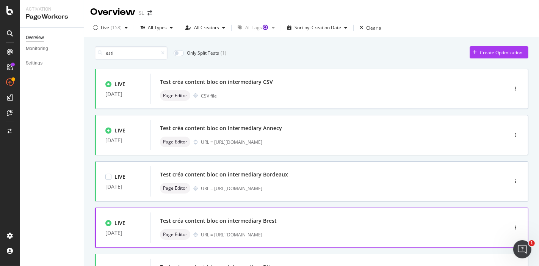
scroll to position [0, 0]
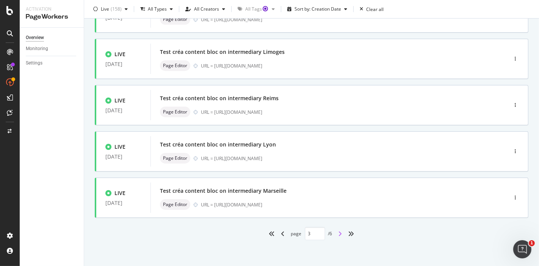
click at [339, 231] on icon "angle-right" at bounding box center [341, 233] width 4 height 6
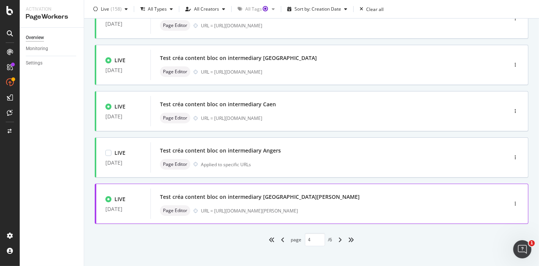
scroll to position [308, 0]
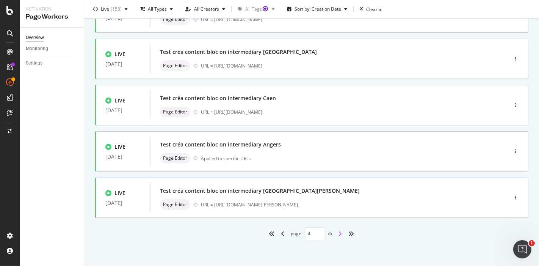
click at [339, 233] on icon "angle-right" at bounding box center [341, 233] width 4 height 6
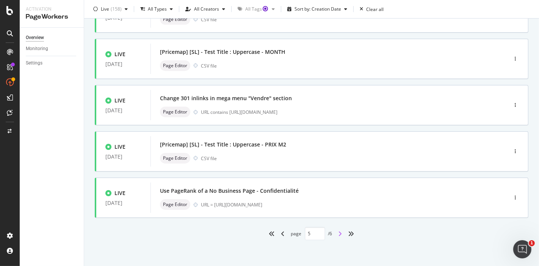
click at [339, 232] on icon "angle-right" at bounding box center [341, 233] width 4 height 6
type input "6"
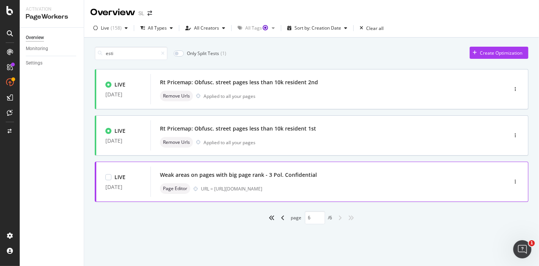
click at [244, 180] on div "Weak areas on pages with big page rank - 3 Pol. Confidential Page Editor URL = …" at bounding box center [317, 181] width 315 height 24
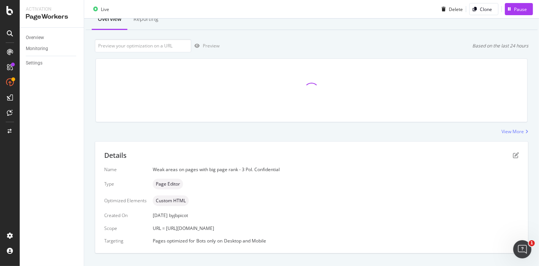
scroll to position [41, 0]
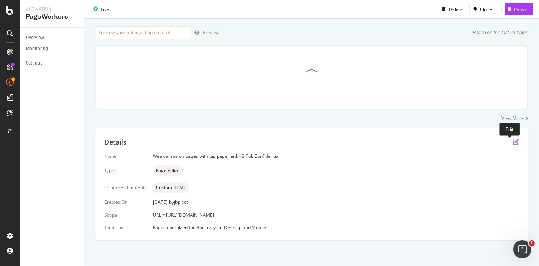
click at [513, 140] on icon "pen-to-square" at bounding box center [516, 142] width 6 height 6
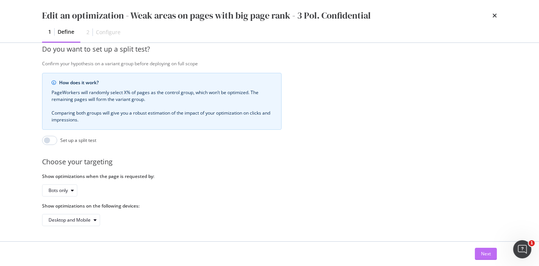
click at [481, 253] on div "Next" at bounding box center [486, 253] width 10 height 6
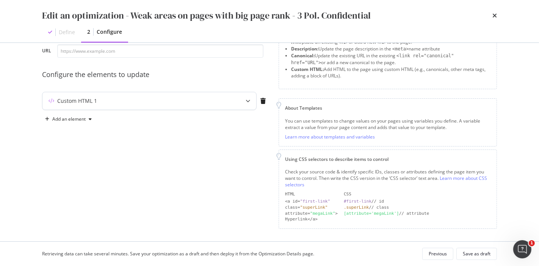
click at [201, 100] on div "Custom HTML 1" at bounding box center [134, 101] width 184 height 8
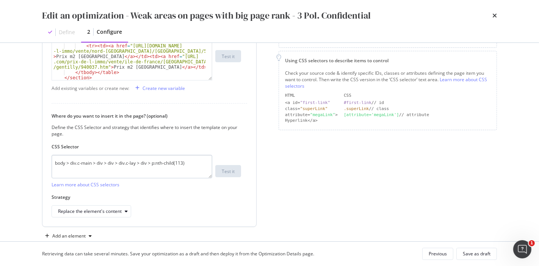
scroll to position [159, 0]
